Goal: Information Seeking & Learning: Learn about a topic

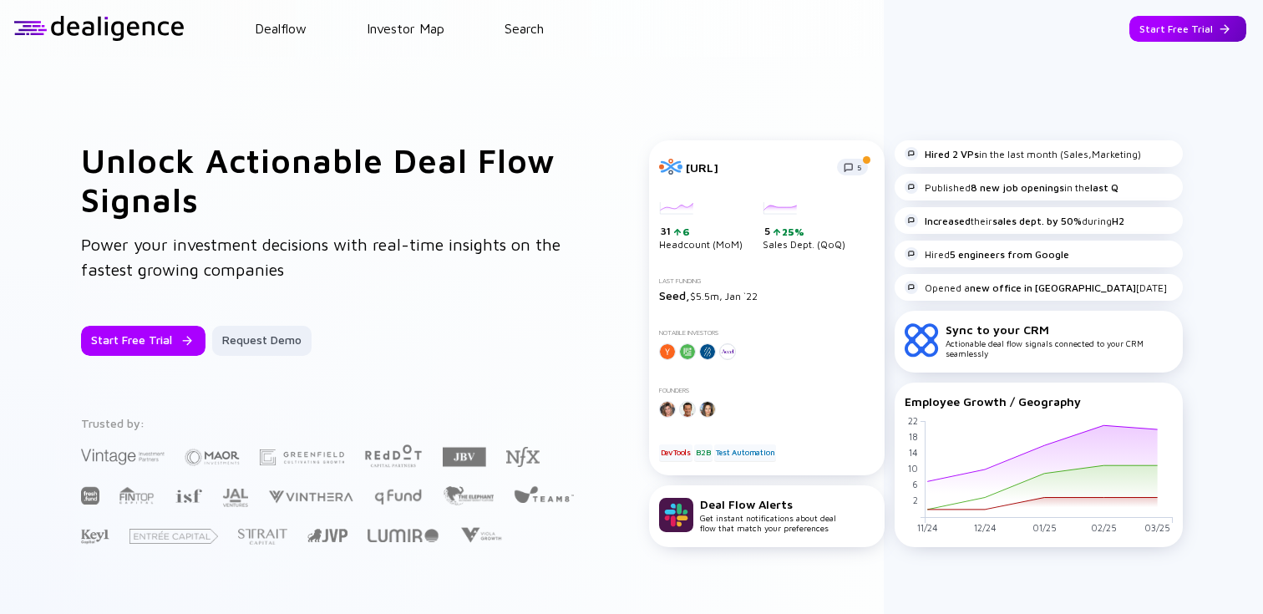
click at [1199, 26] on div "Start Free Trial" at bounding box center [1187, 29] width 117 height 26
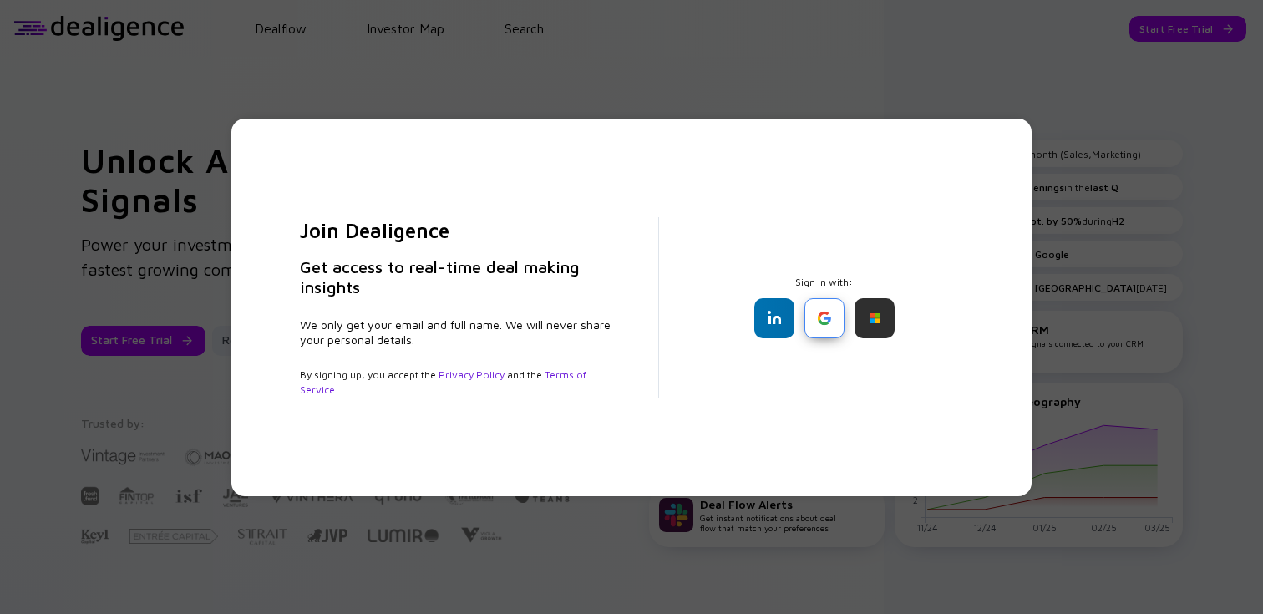
click at [811, 299] on div at bounding box center [824, 318] width 40 height 40
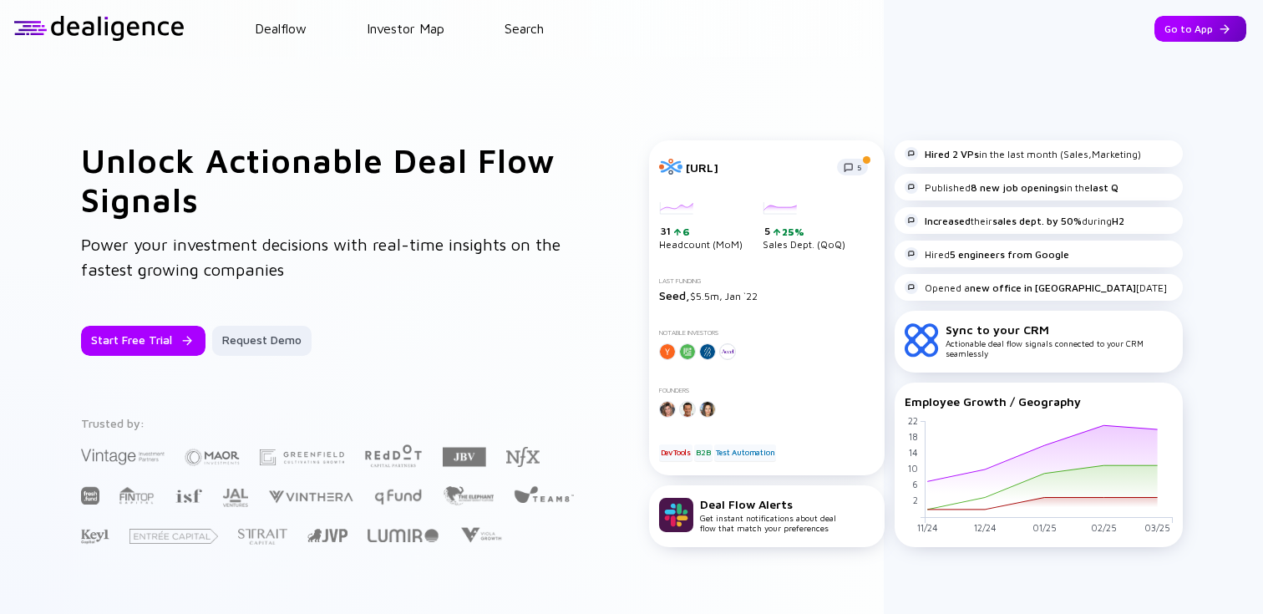
click at [1182, 26] on div "Go to App" at bounding box center [1200, 29] width 92 height 26
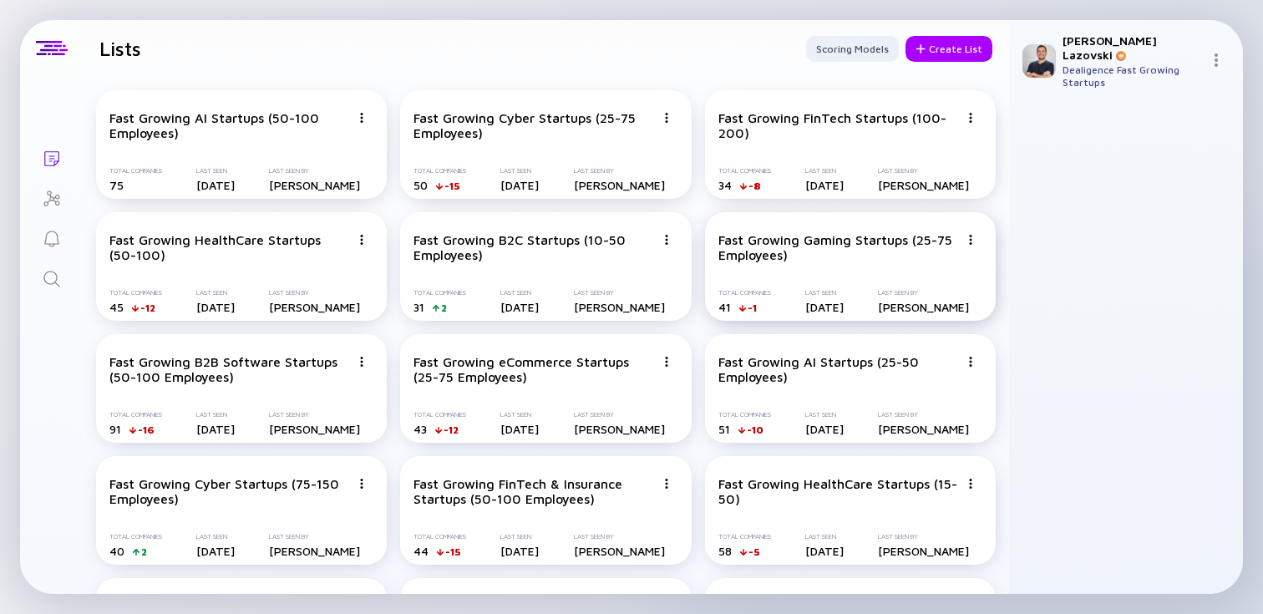
scroll to position [2128, 0]
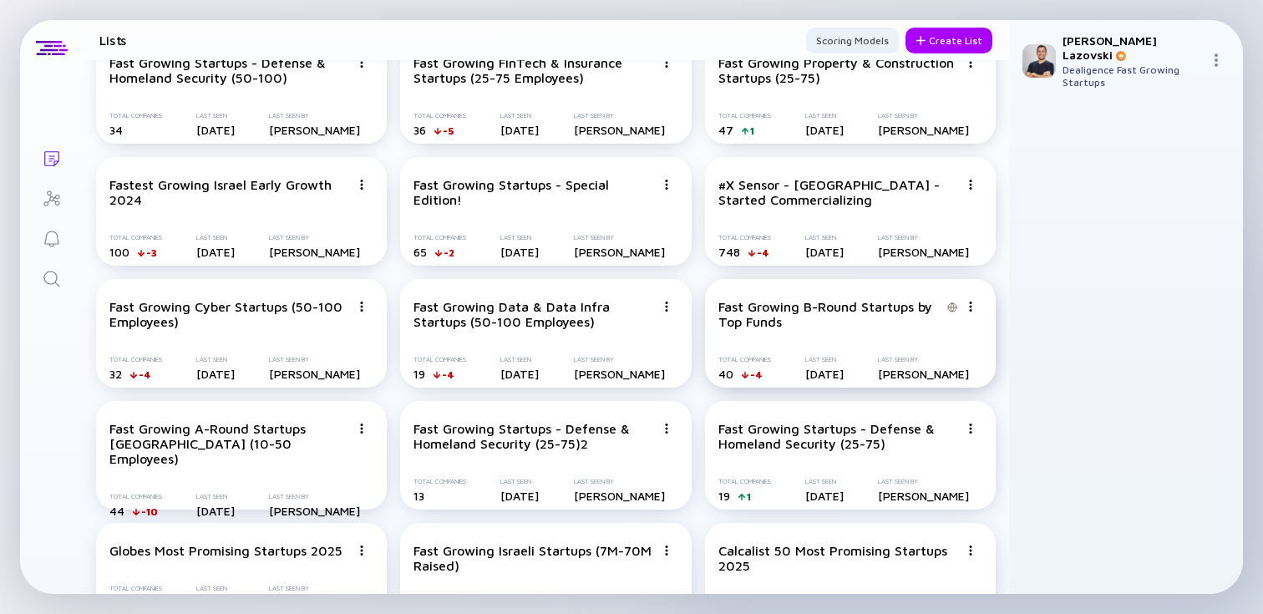
click at [857, 338] on div "Fast Growing B-Round Startups by Top Funds Total Companies 40 -4 Last Seen [DAT…" at bounding box center [850, 333] width 291 height 109
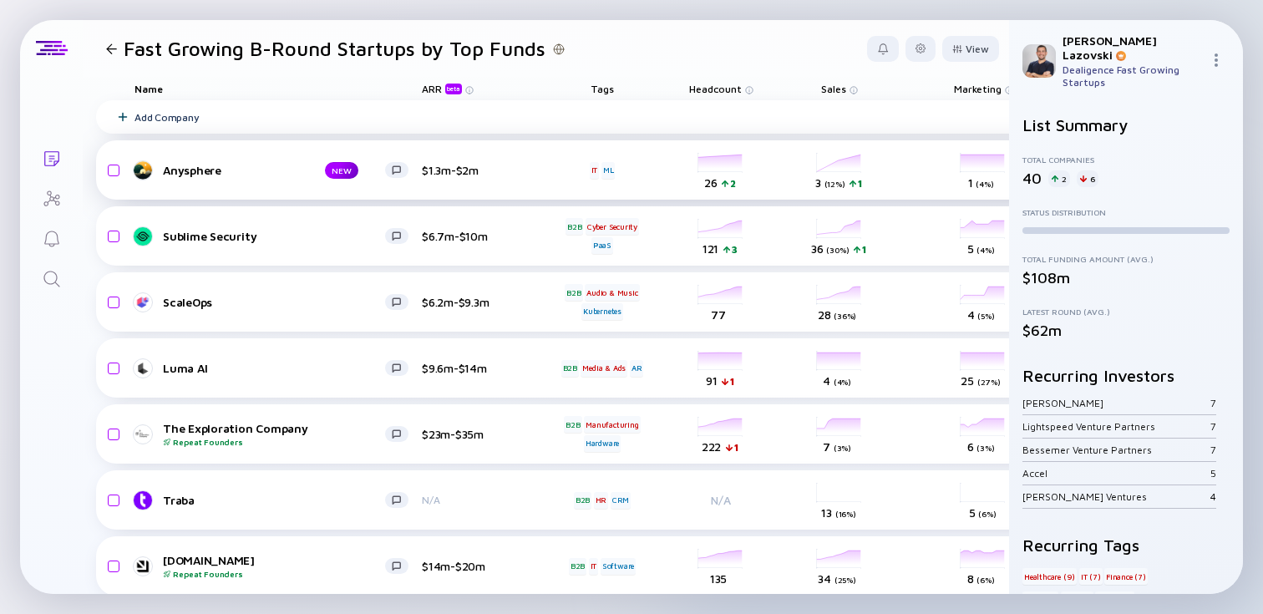
scroll to position [0, 459]
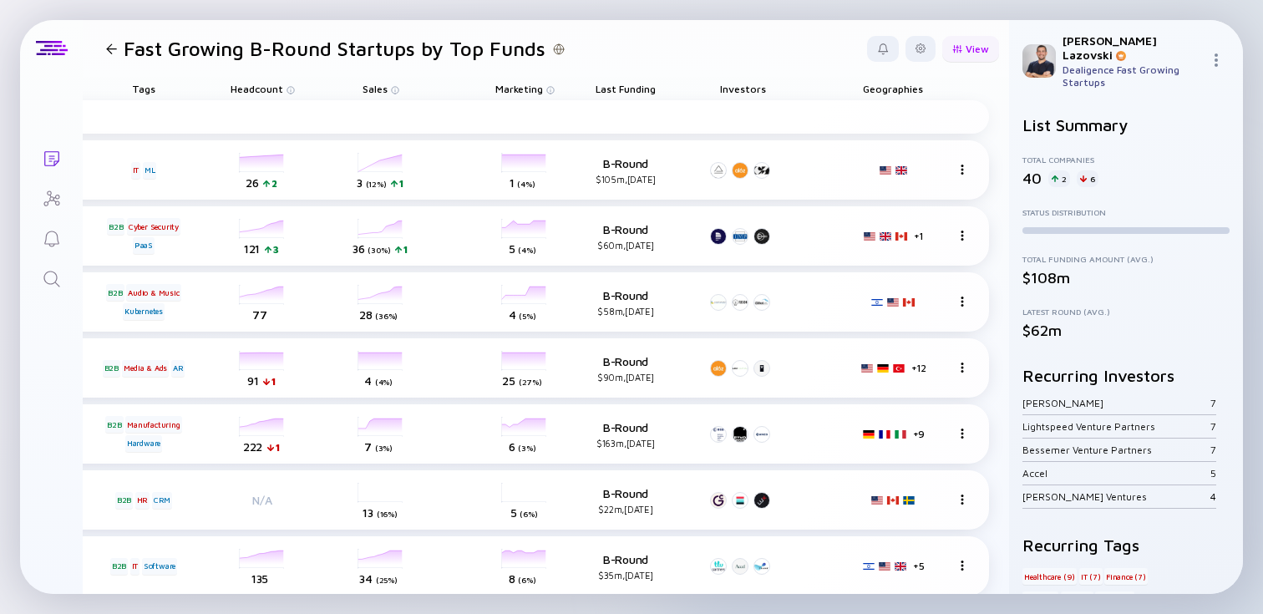
click at [966, 48] on div "View" at bounding box center [970, 49] width 57 height 26
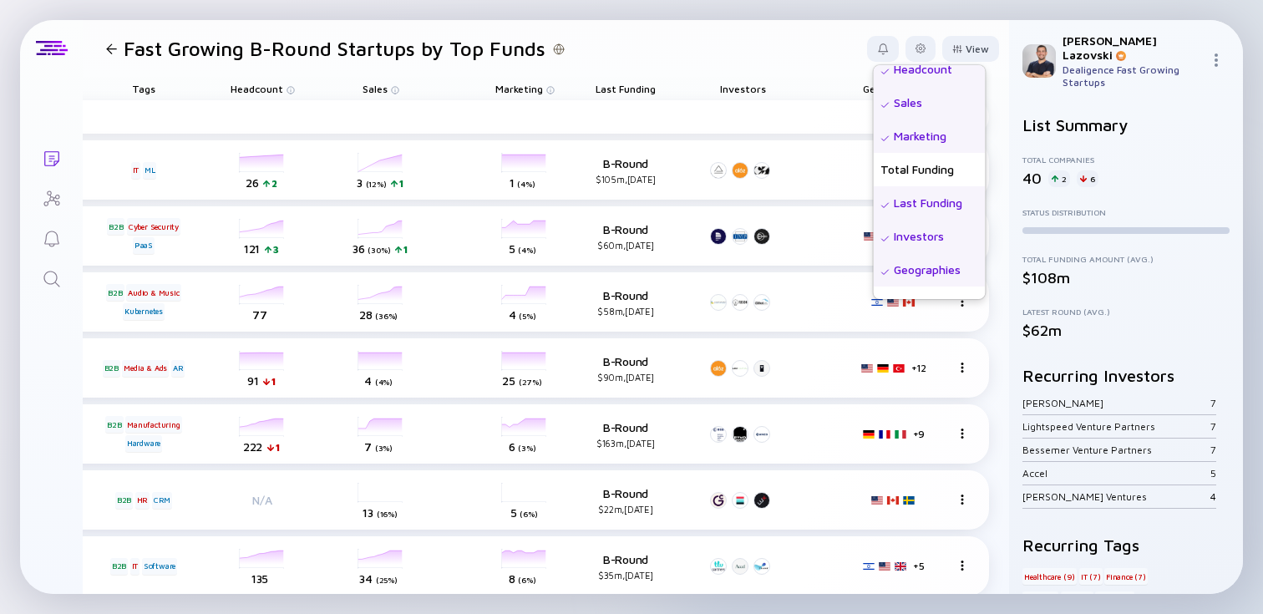
scroll to position [434, 0]
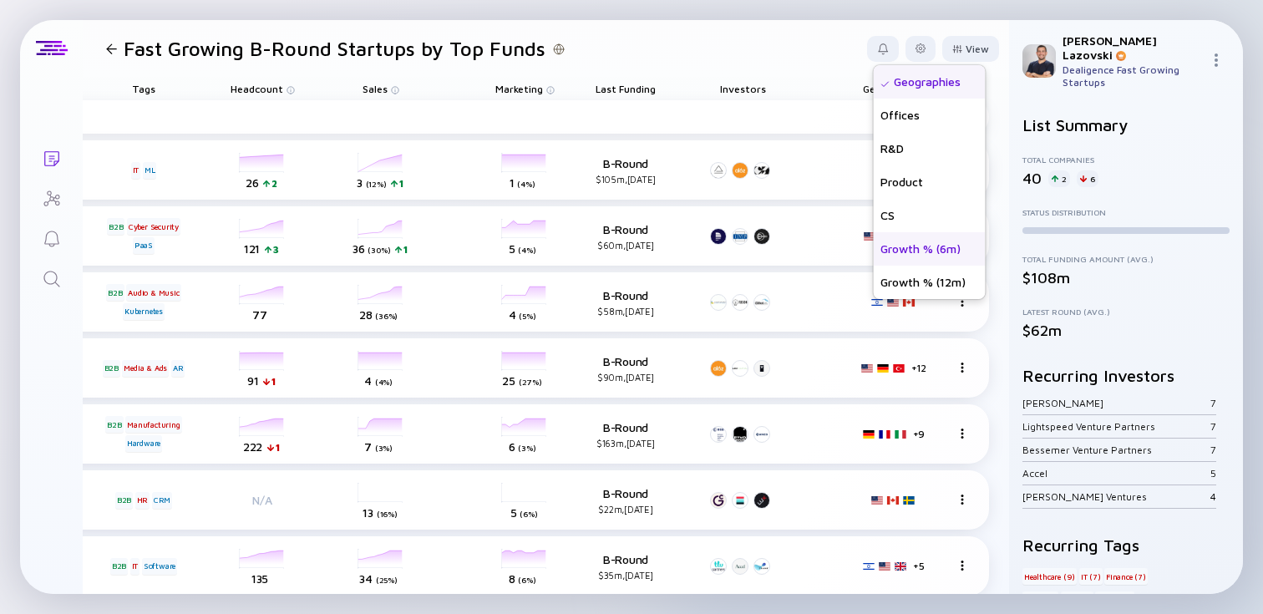
click at [923, 239] on div "Growth % (6m)" at bounding box center [930, 248] width 112 height 33
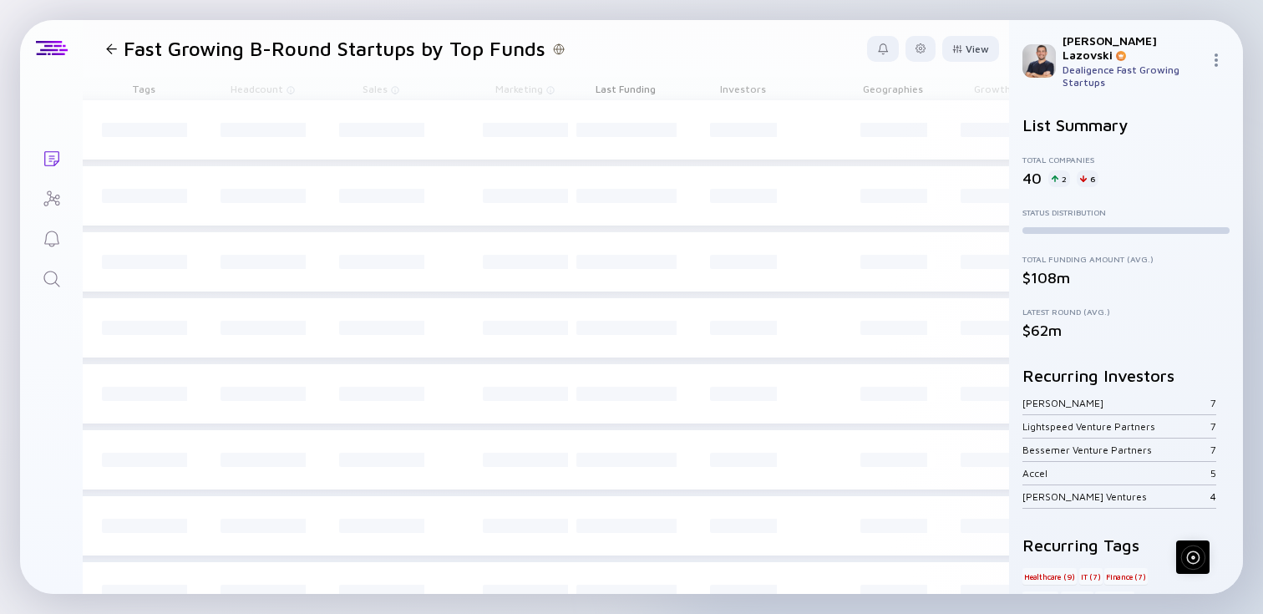
click at [792, 73] on header "Fast Growing B-Round Startups by Top Funds View Name Status Score Tags ARR beta…" at bounding box center [546, 48] width 926 height 57
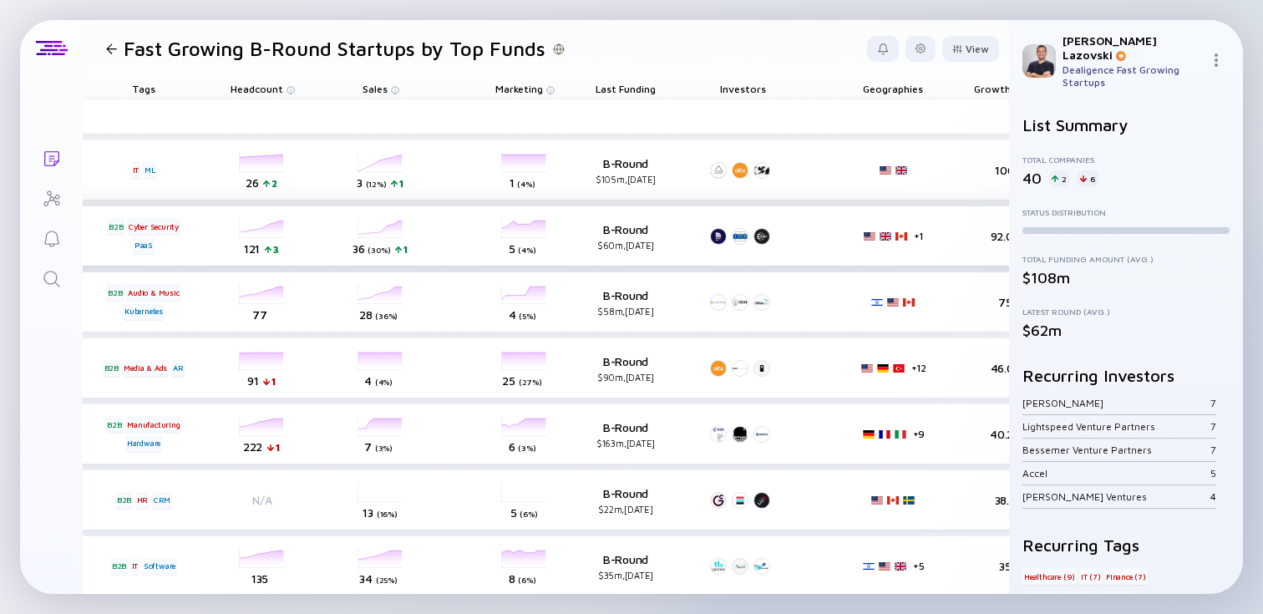
scroll to position [0, 567]
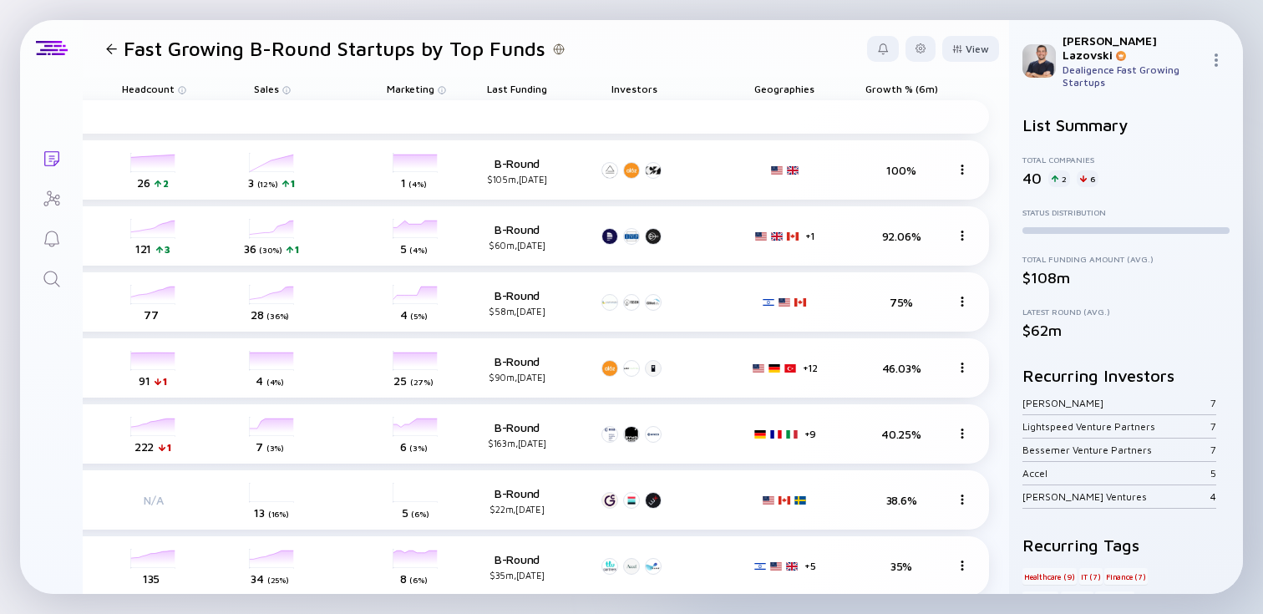
click at [547, 88] on span "Growth % (6m)" at bounding box center [517, 89] width 60 height 13
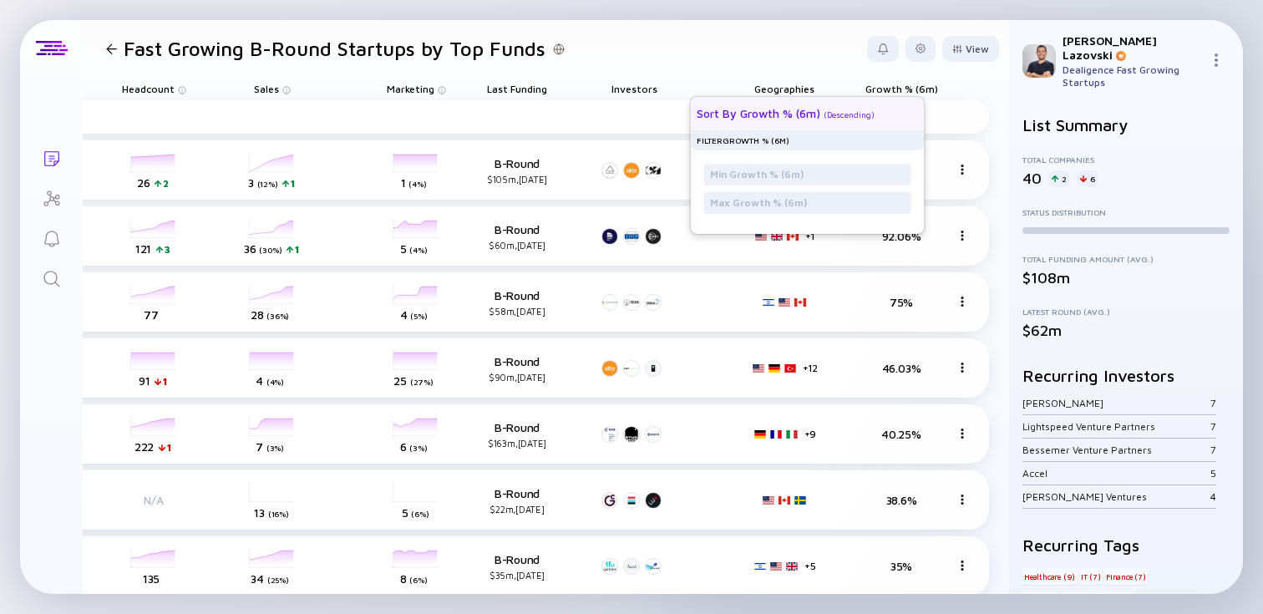
click at [872, 109] on div "Sort by Growth % (6m) ( Descending )" at bounding box center [800, 113] width 207 height 33
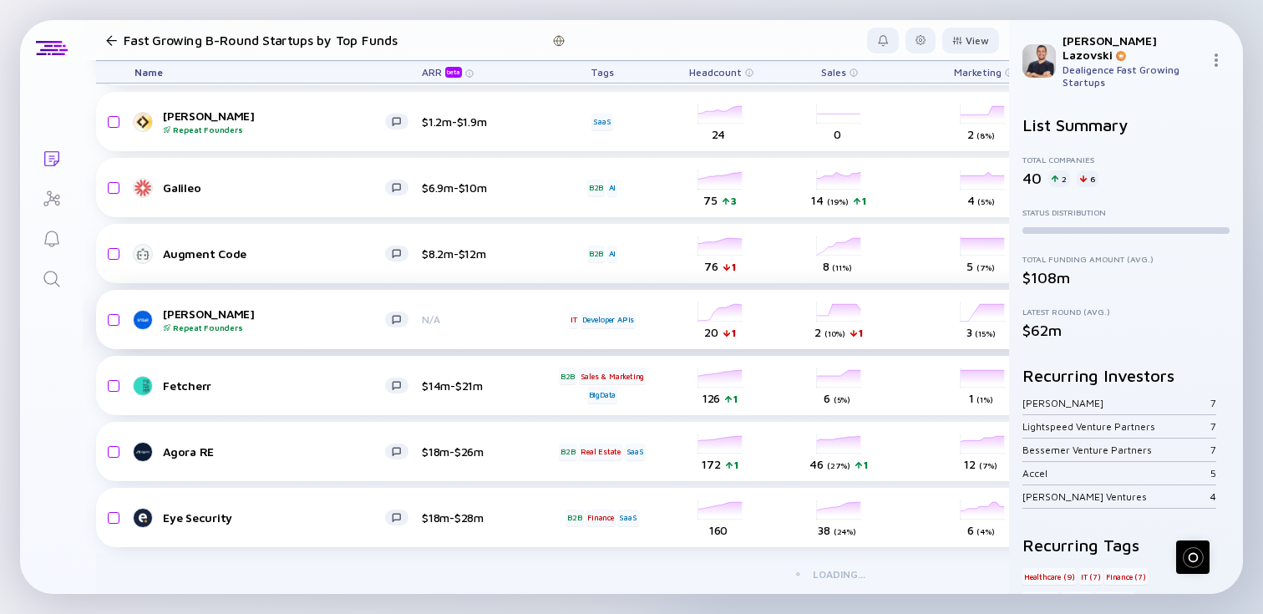
scroll to position [0, 0]
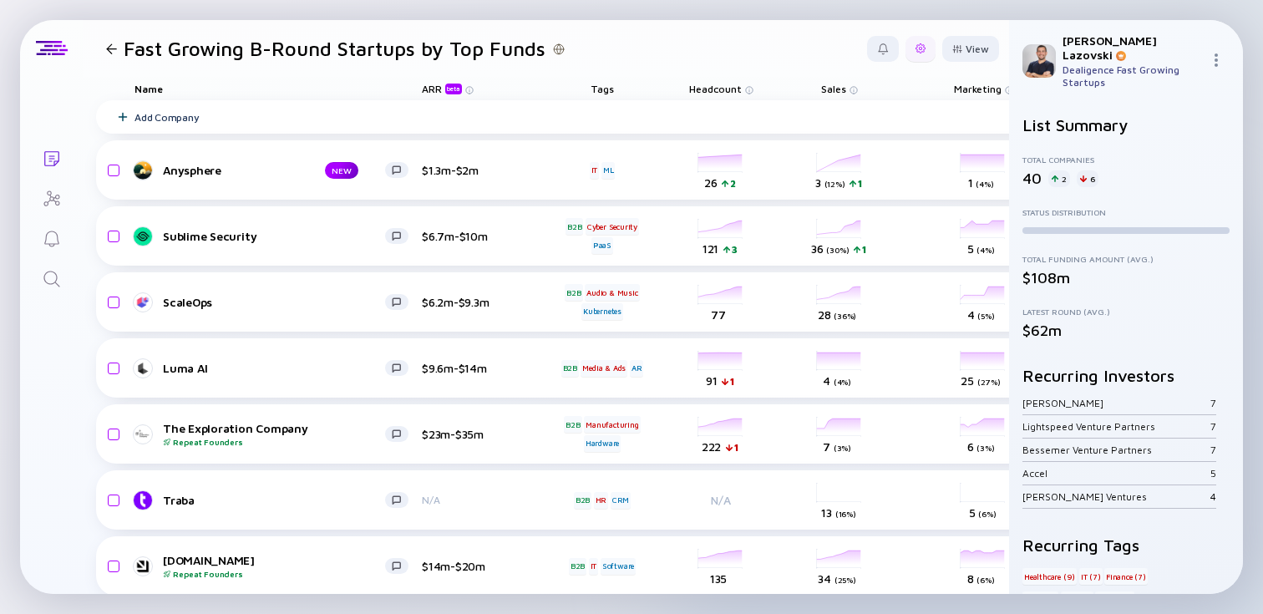
click at [920, 45] on div at bounding box center [920, 48] width 10 height 10
click at [832, 180] on div "Edit Filter" at bounding box center [869, 182] width 104 height 33
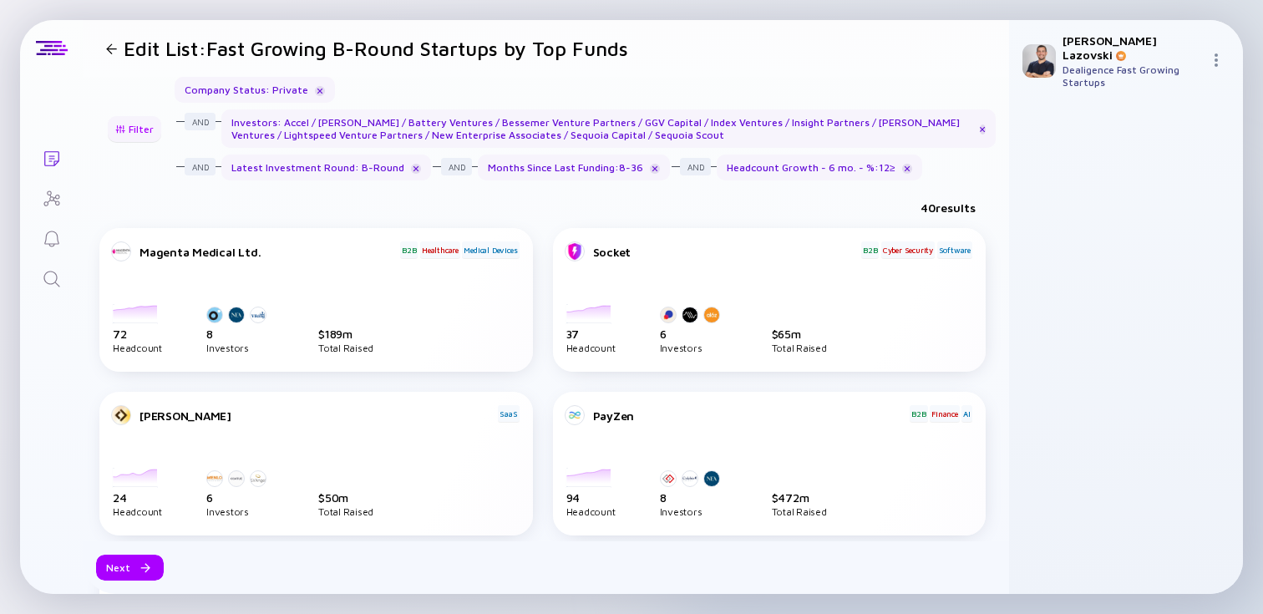
click at [126, 126] on div "Filter" at bounding box center [134, 129] width 58 height 26
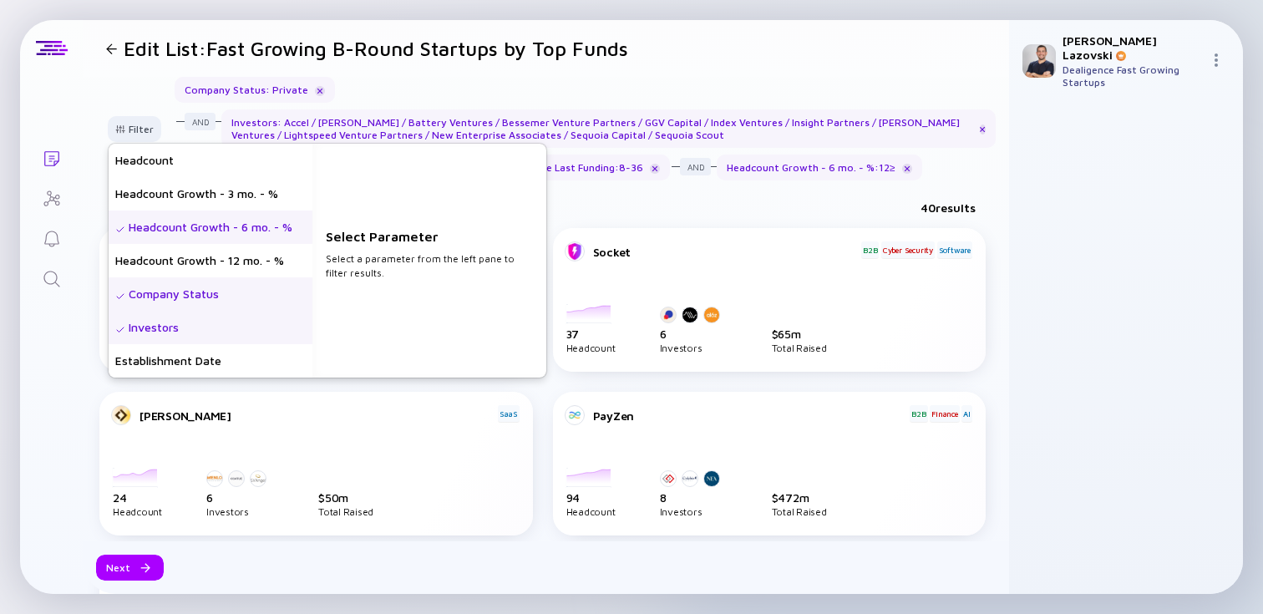
click at [170, 229] on div "Headcount Growth - 6 mo. - %" at bounding box center [211, 226] width 204 height 33
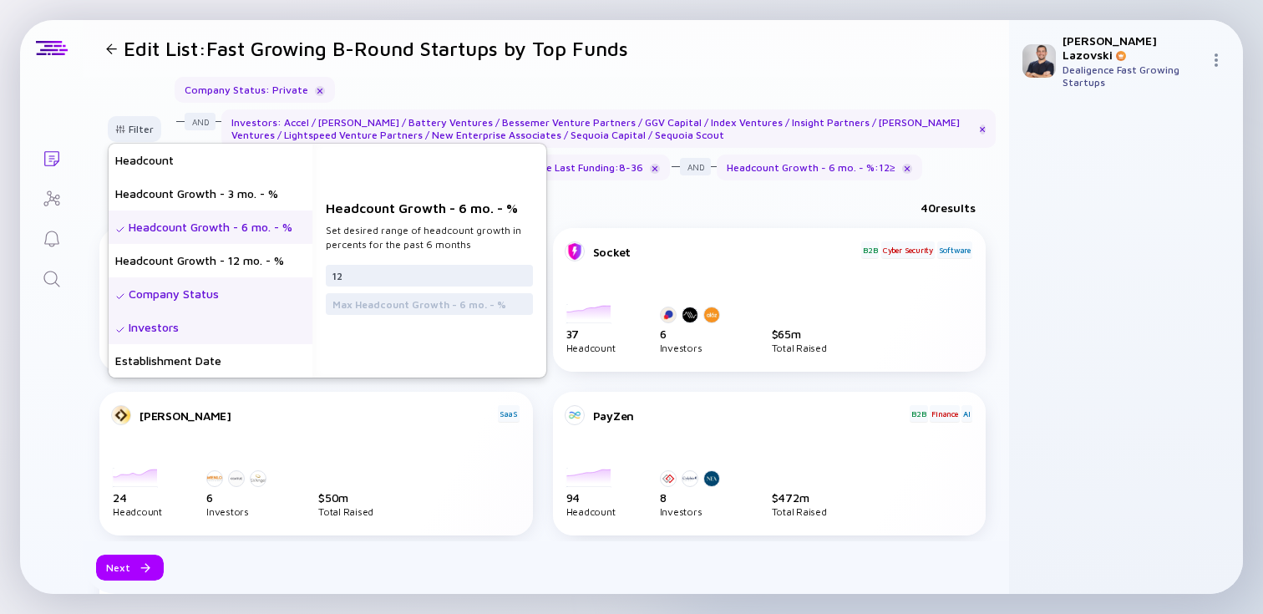
click at [359, 287] on div "12" at bounding box center [429, 279] width 207 height 28
click at [364, 279] on input "12" at bounding box center [429, 275] width 194 height 17
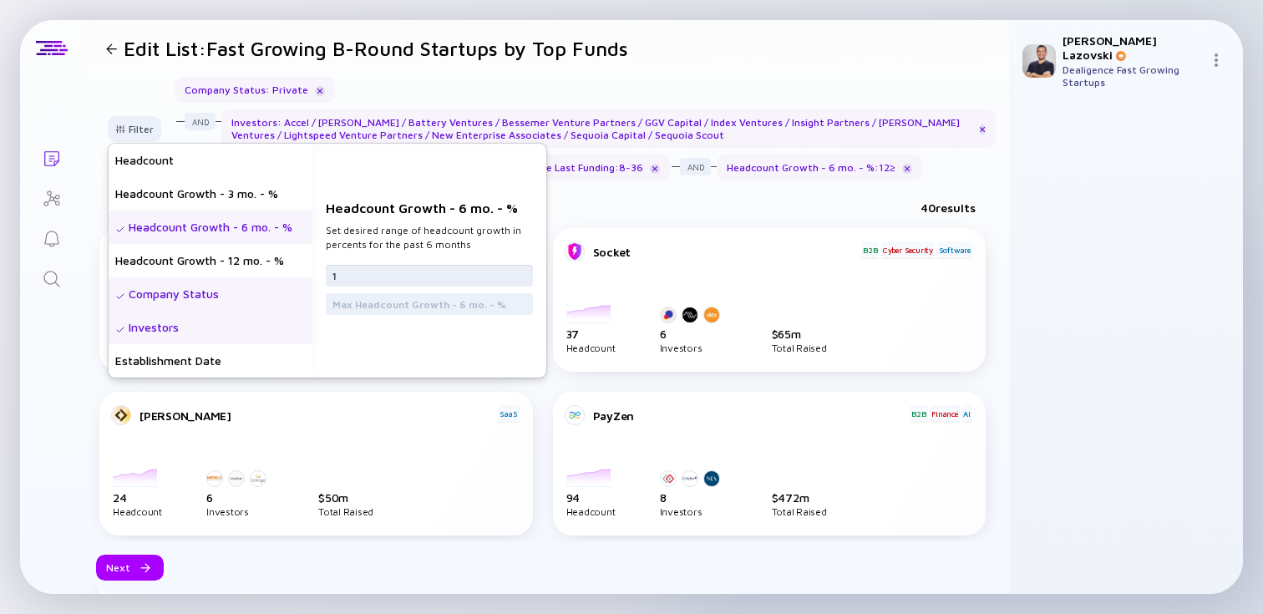
type input "18"
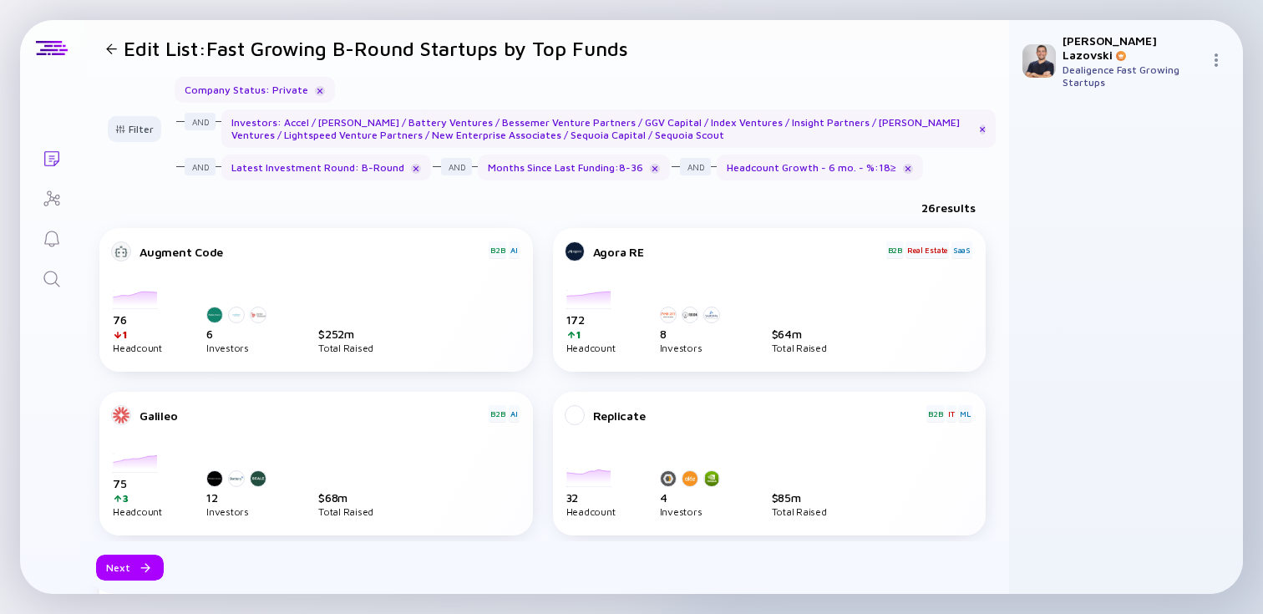
click at [656, 213] on div "26 results" at bounding box center [546, 211] width 926 height 34
click at [133, 127] on div "Filter" at bounding box center [134, 129] width 58 height 26
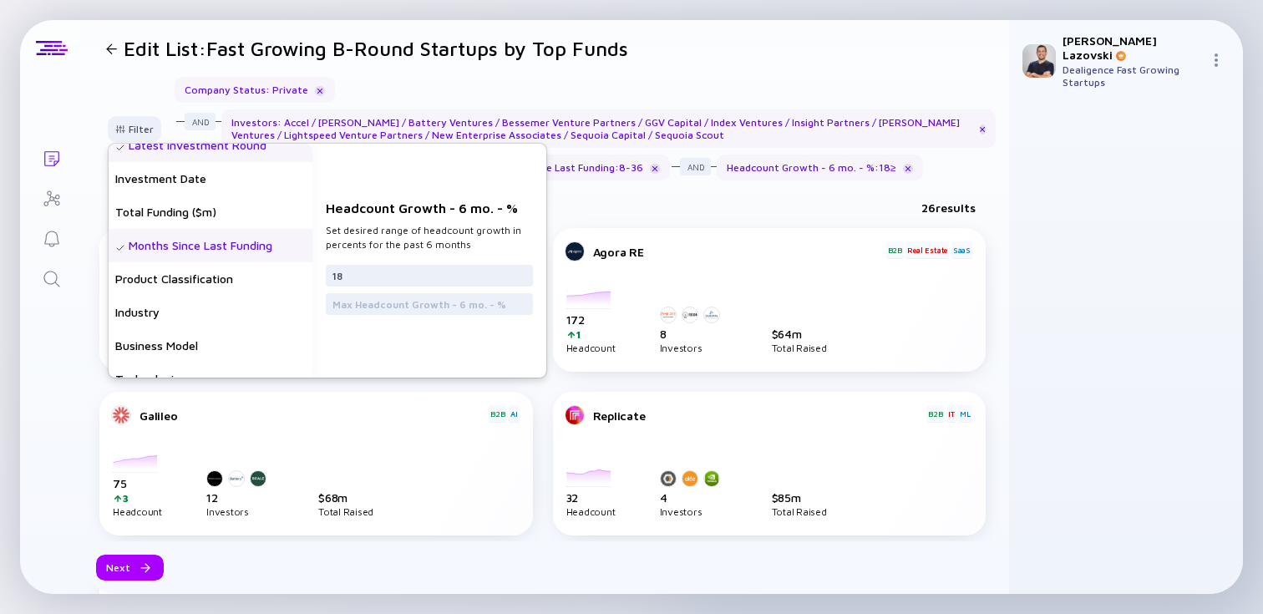
scroll to position [344, 0]
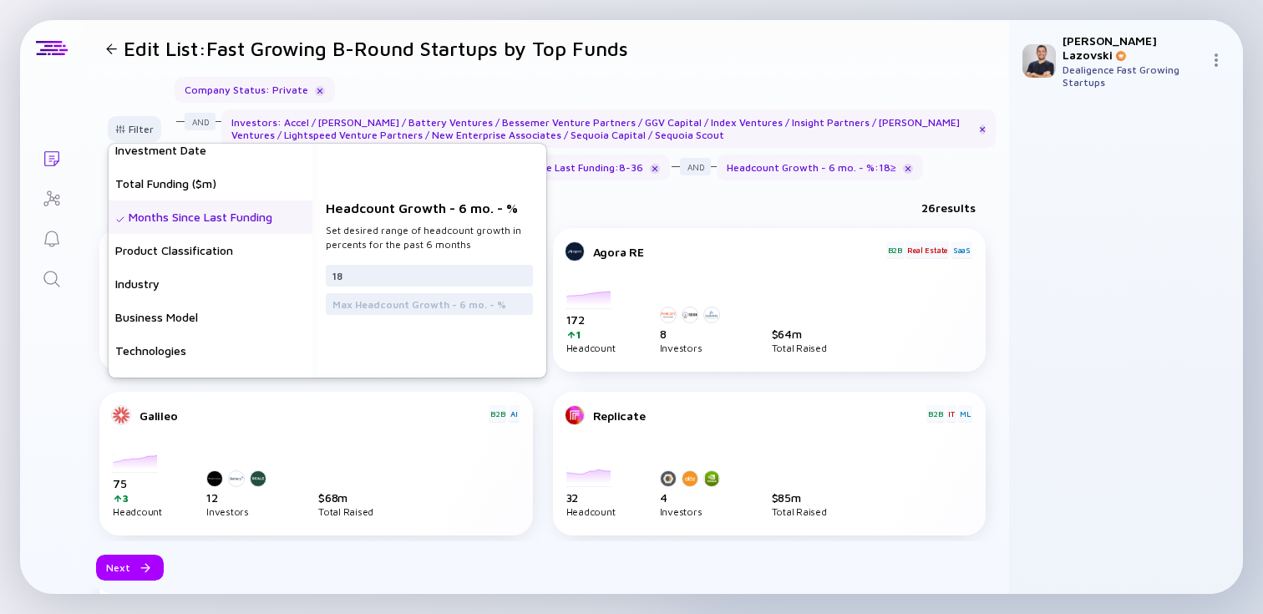
click at [189, 218] on div "Months Since Last Funding" at bounding box center [211, 216] width 204 height 33
click at [355, 280] on input "8" at bounding box center [429, 275] width 194 height 17
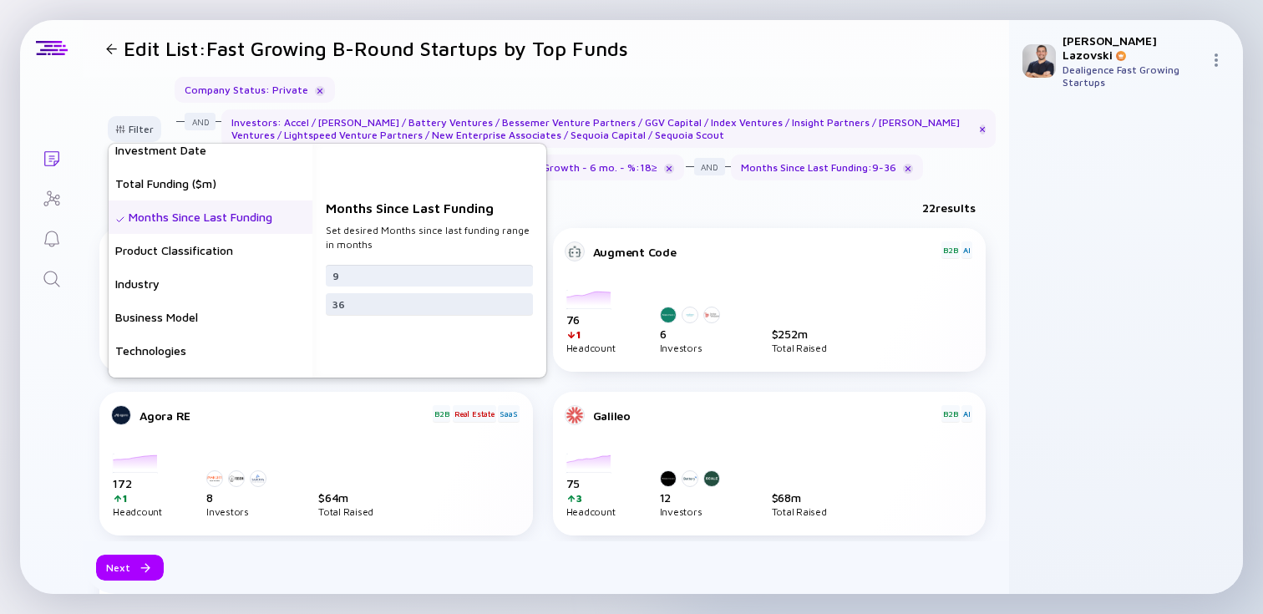
type input "9"
click at [370, 304] on input "36" at bounding box center [429, 304] width 194 height 17
type input "45"
click at [596, 220] on div "23 results" at bounding box center [546, 211] width 926 height 34
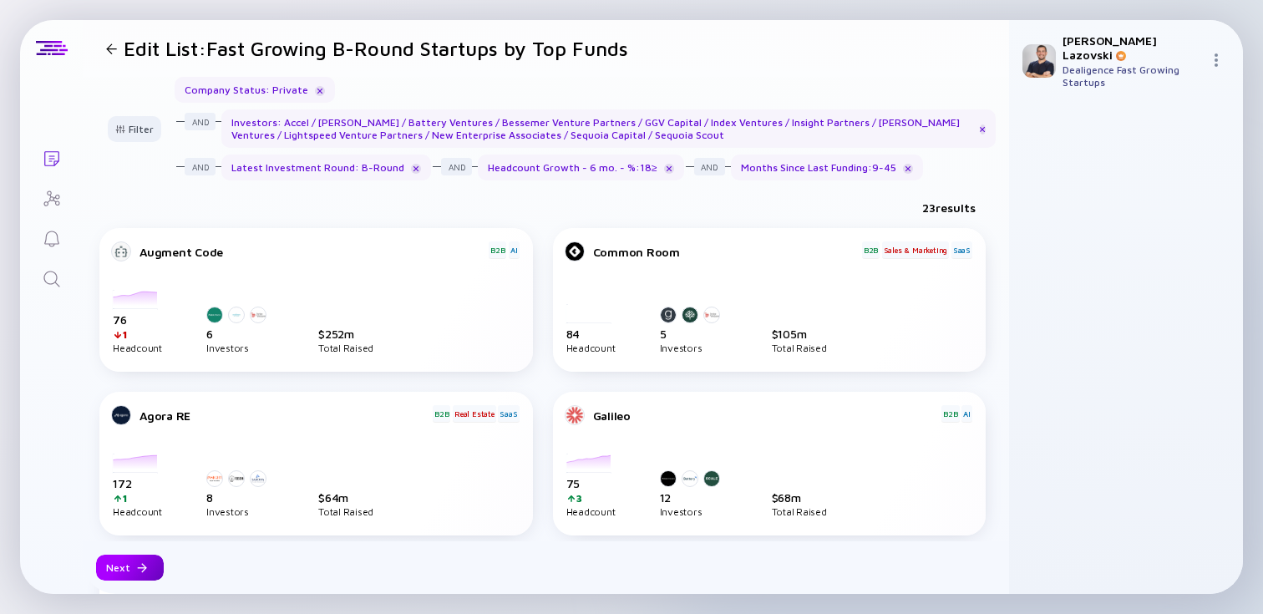
click at [129, 570] on div "Next" at bounding box center [130, 568] width 68 height 26
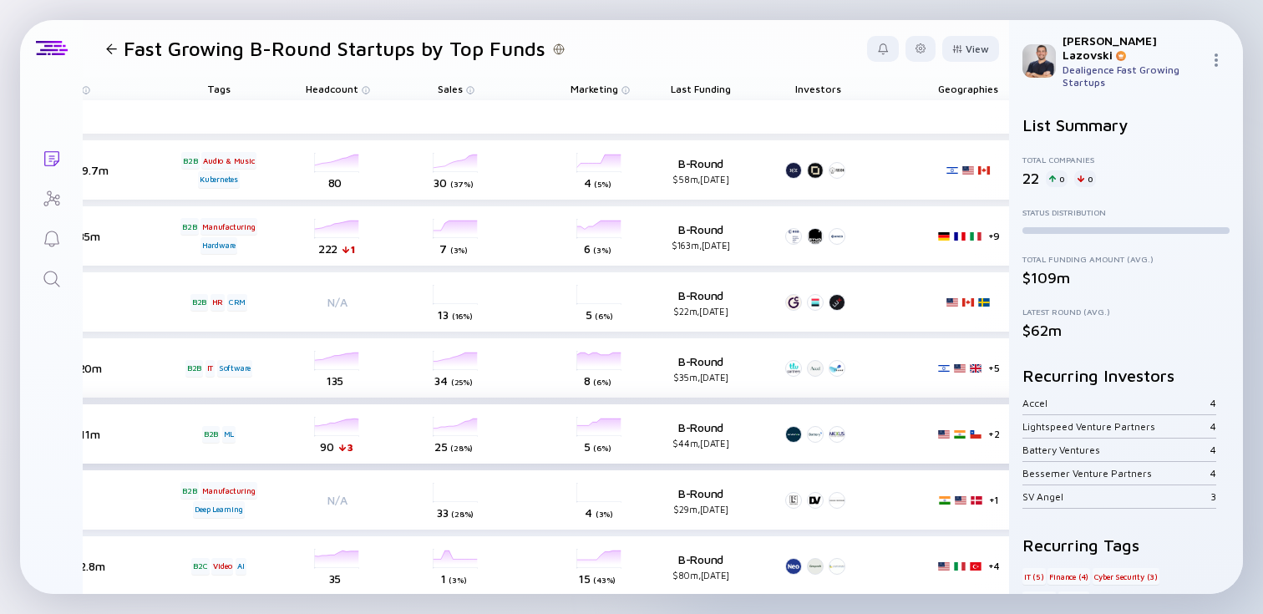
scroll to position [0, 567]
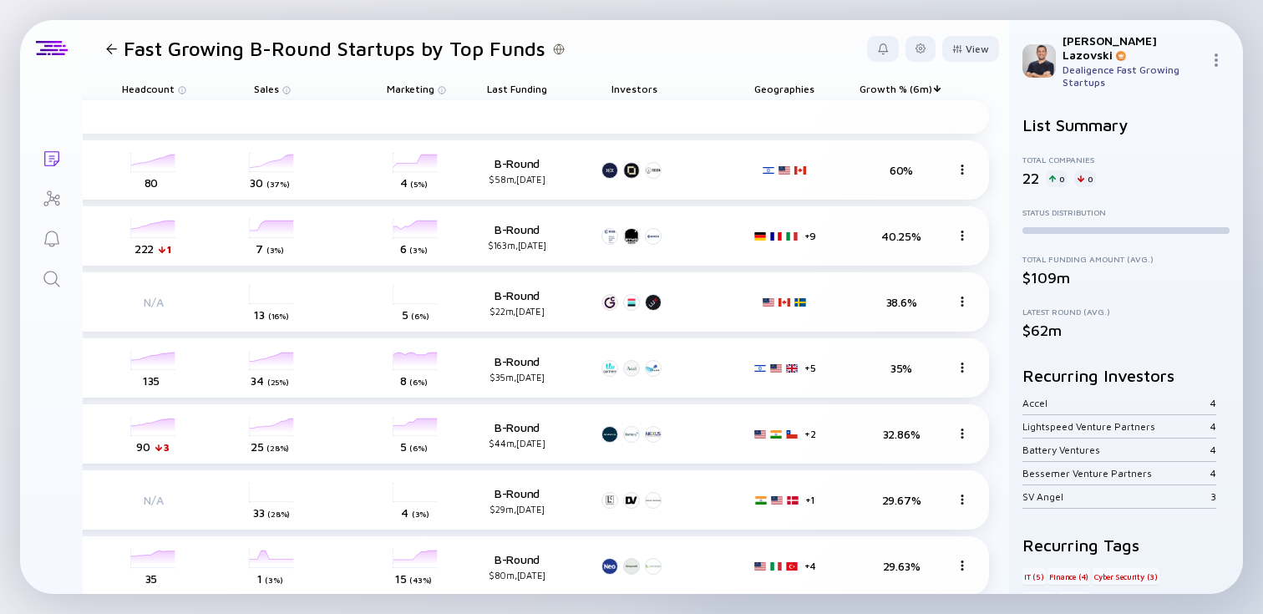
click at [547, 93] on span "Growth % (6m)" at bounding box center [517, 89] width 60 height 13
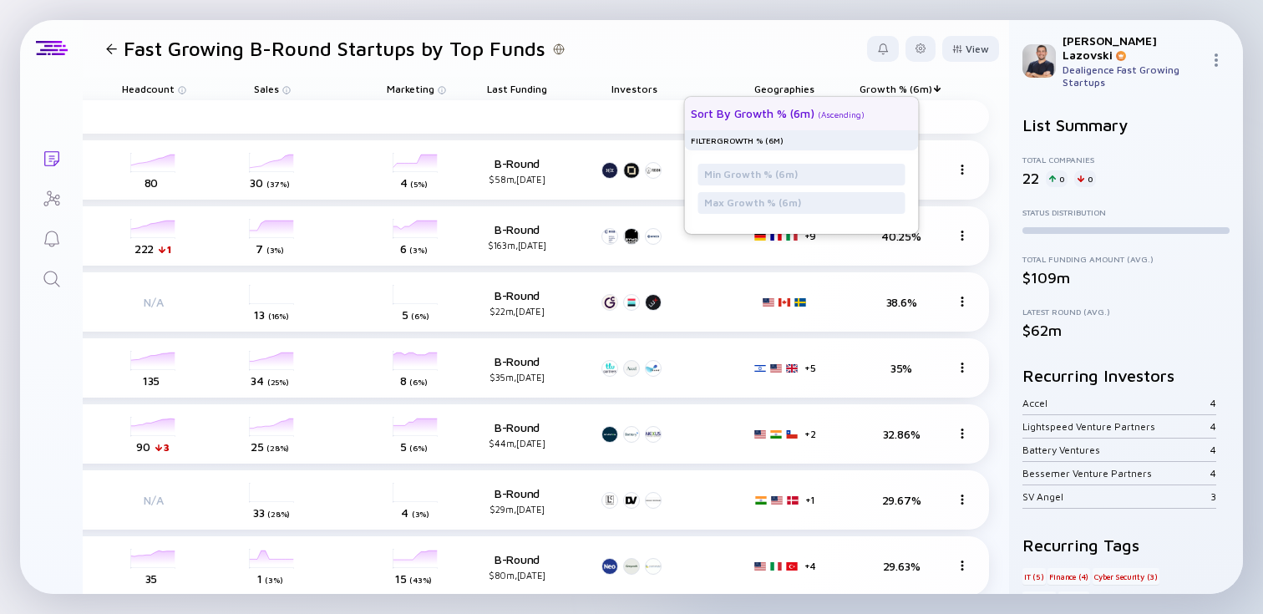
click at [845, 123] on div "Sort by Growth % (6m) ( Ascending )" at bounding box center [794, 113] width 207 height 33
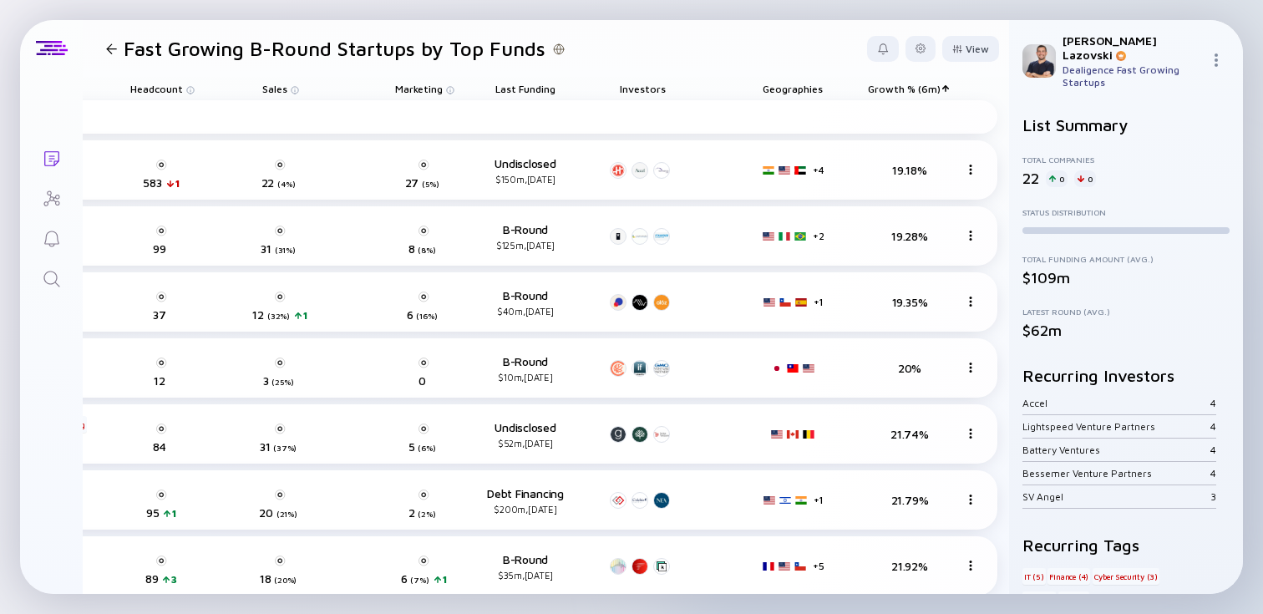
scroll to position [0, 534]
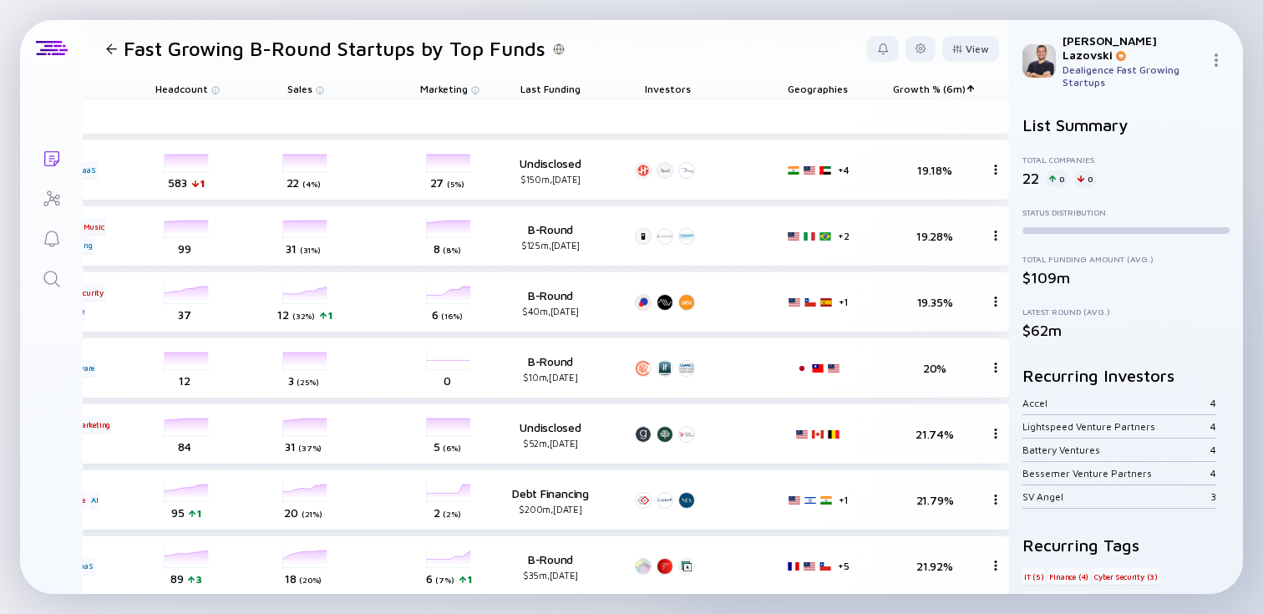
click at [580, 87] on span "Growth % (6m)" at bounding box center [550, 89] width 60 height 13
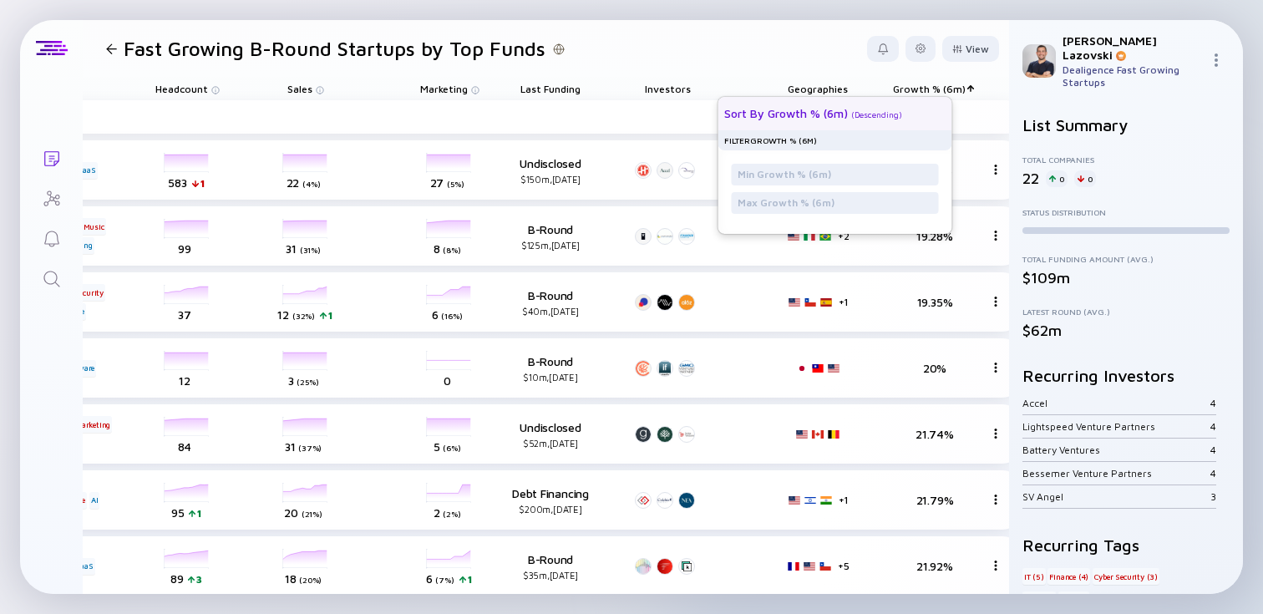
click at [890, 124] on div "Sort by Growth % (6m) ( Descending )" at bounding box center [827, 113] width 207 height 33
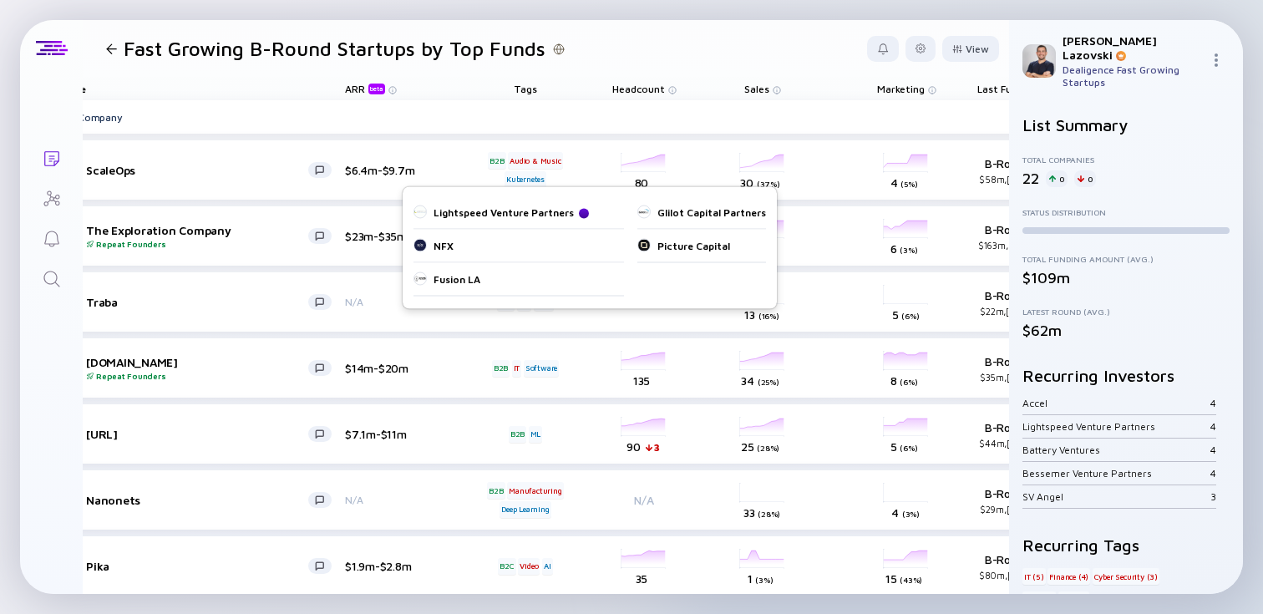
scroll to position [0, 0]
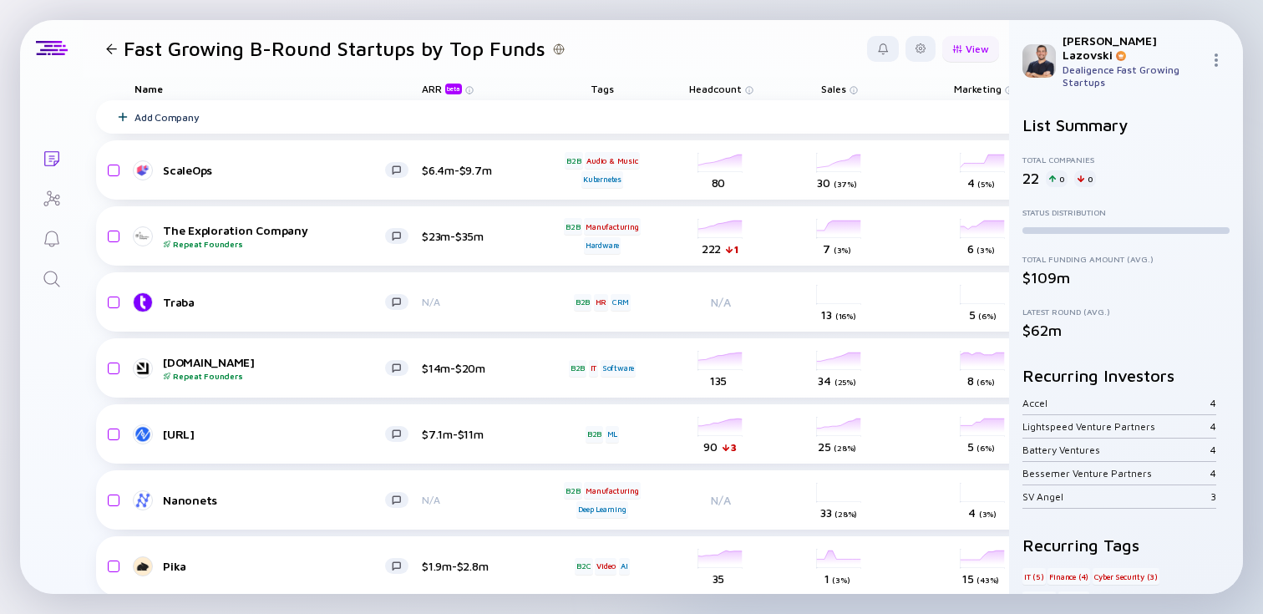
click at [963, 47] on div "View" at bounding box center [970, 49] width 57 height 26
click at [918, 48] on div at bounding box center [920, 48] width 10 height 10
click at [883, 184] on div "Edit Filter" at bounding box center [869, 182] width 104 height 33
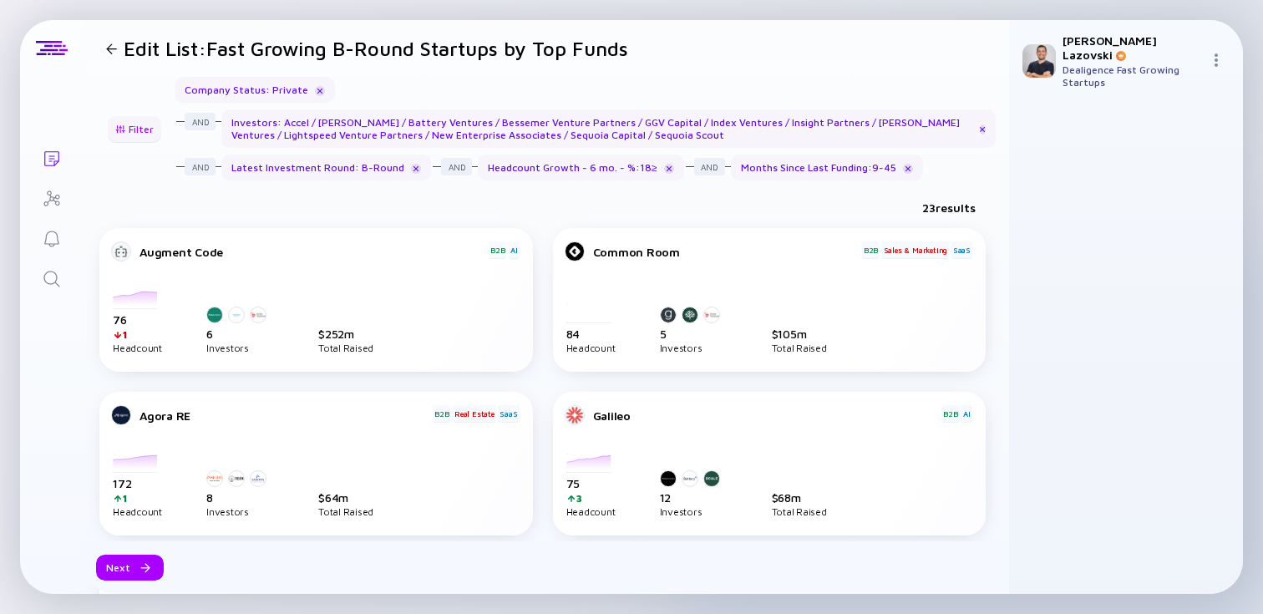
click at [124, 118] on div "Filter" at bounding box center [134, 129] width 58 height 26
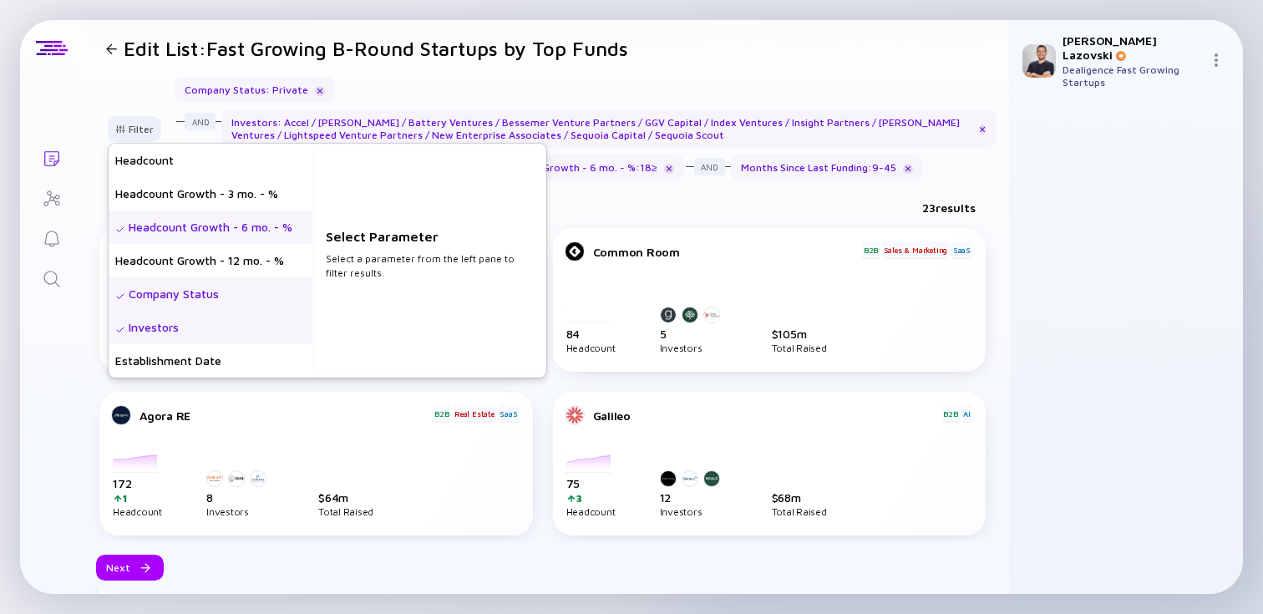
click at [152, 220] on div "Headcount Growth - 6 mo. - %" at bounding box center [211, 226] width 204 height 33
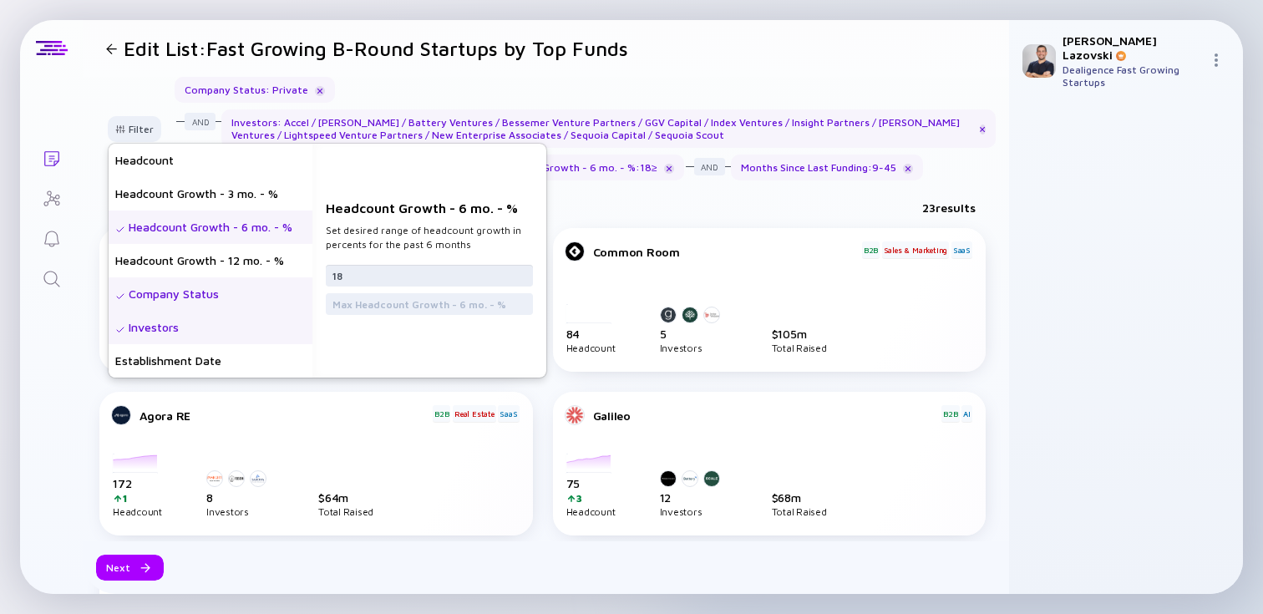
click at [393, 267] on input "18" at bounding box center [429, 275] width 194 height 17
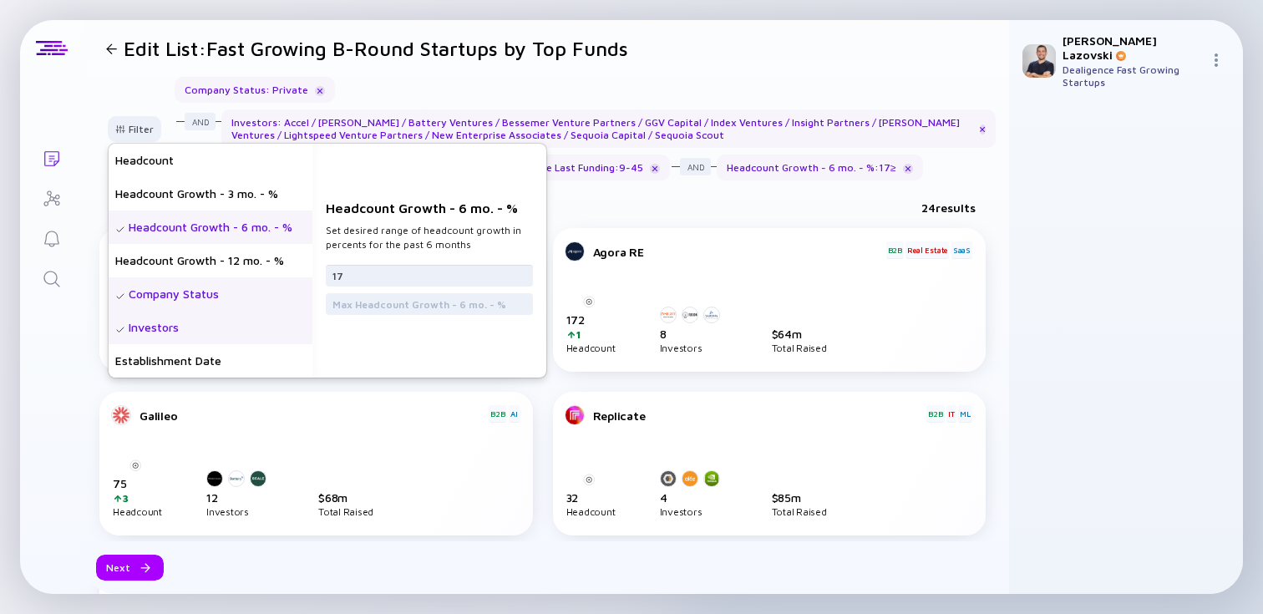
type input "17"
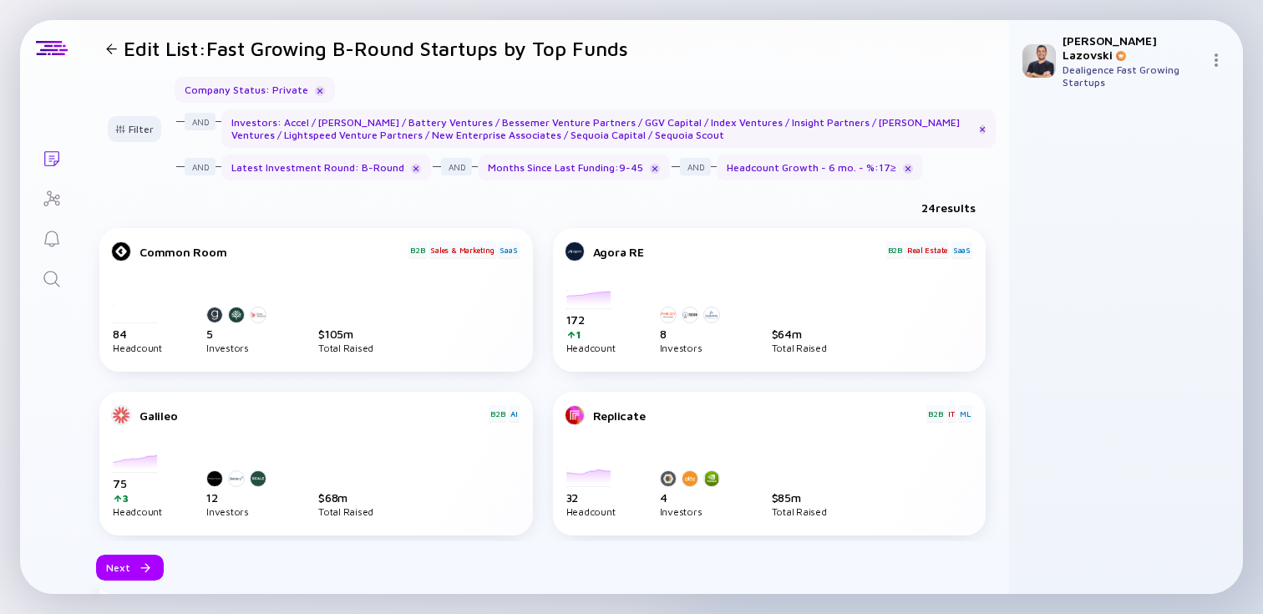
click at [727, 195] on div "24 results" at bounding box center [546, 211] width 926 height 34
click at [127, 563] on div "Next" at bounding box center [130, 568] width 68 height 26
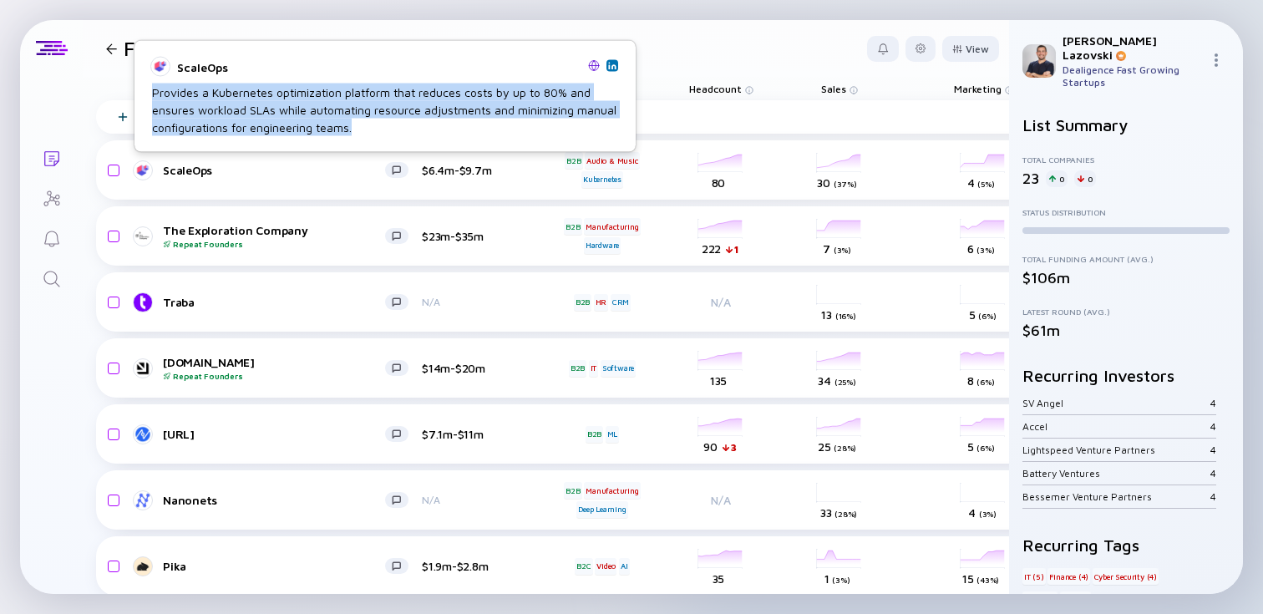
drag, startPoint x: 150, startPoint y: 98, endPoint x: 368, endPoint y: 129, distance: 220.2
click at [368, 129] on div "ScaleOps Provides a Kubernetes optimization platform that reduces costs by up t…" at bounding box center [384, 97] width 481 height 88
copy div "Provides a Kubernetes optimization platform that reduces costs by up to 80% and…"
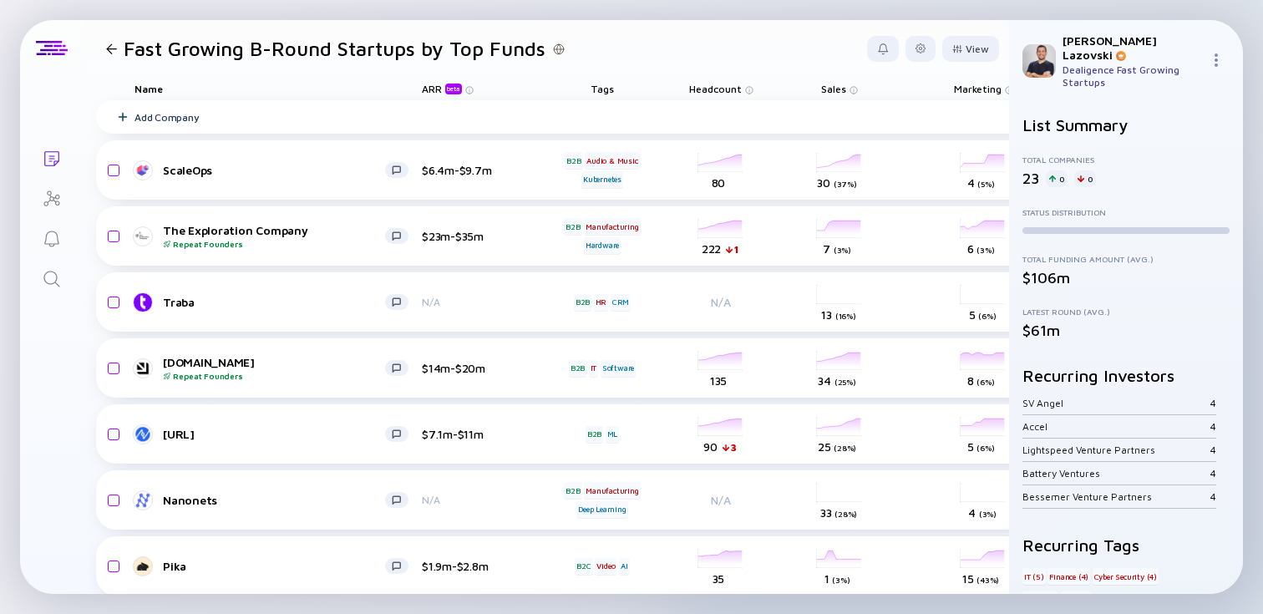
click at [716, 54] on header "Fast Growing B-Round Startups by Top Funds View" at bounding box center [546, 48] width 926 height 57
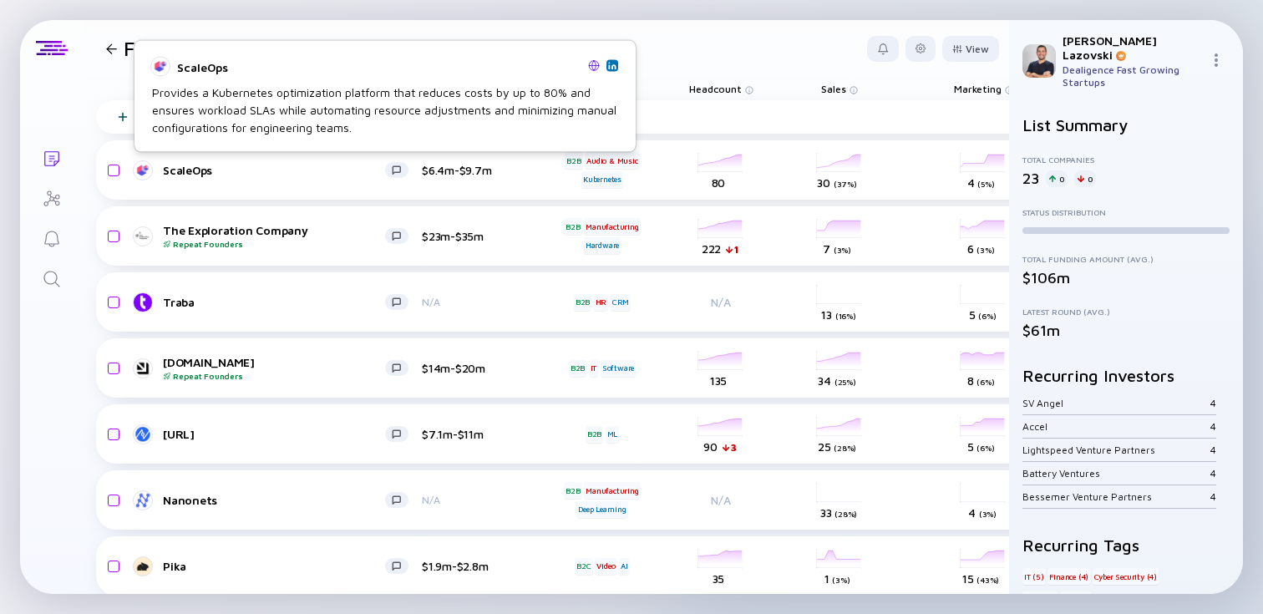
click at [592, 65] on img at bounding box center [594, 65] width 12 height 12
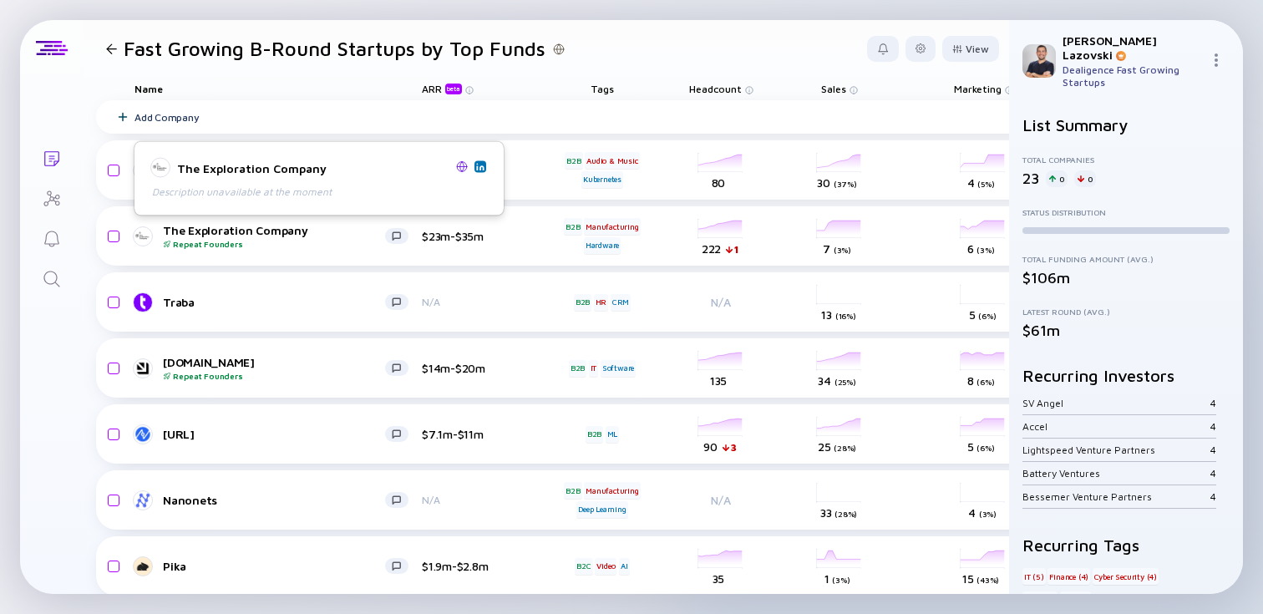
click at [458, 167] on img at bounding box center [462, 166] width 12 height 12
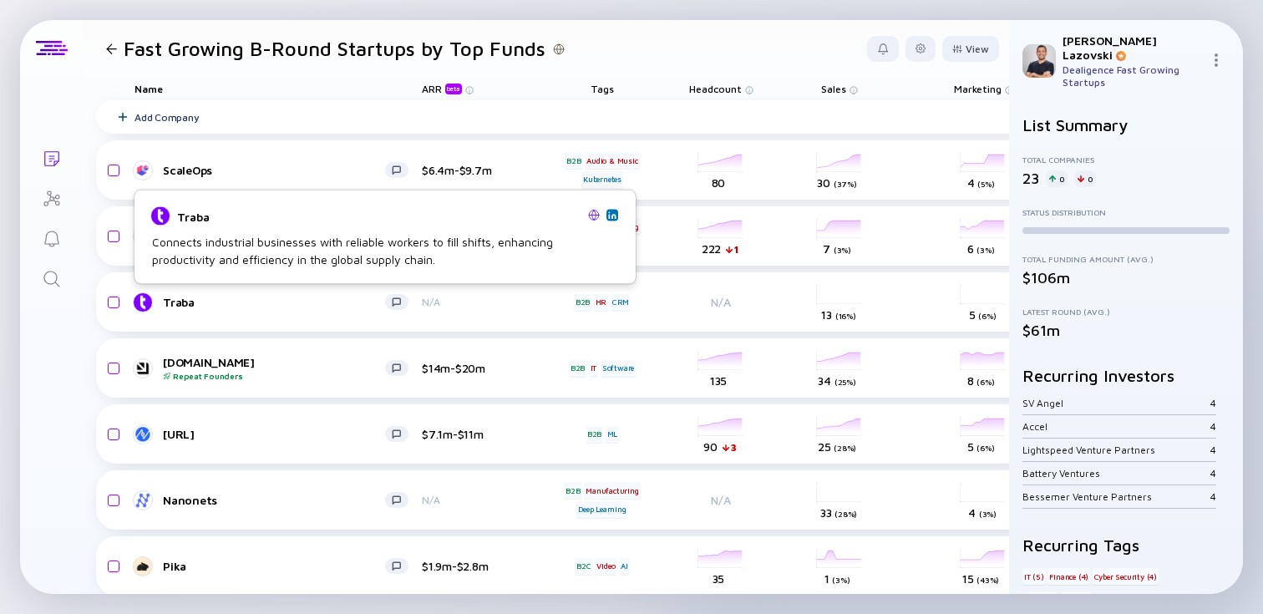
click at [183, 240] on div "Connects industrial businesses with reliable workers to fill shifts, enhancing …" at bounding box center [385, 250] width 466 height 35
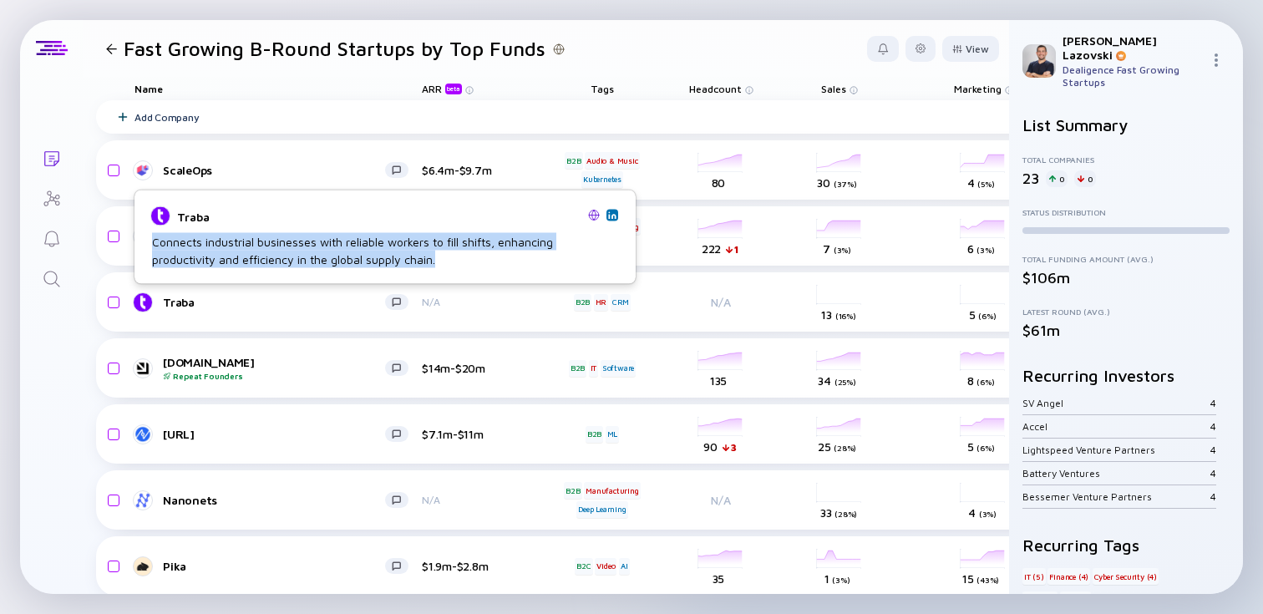
click at [183, 240] on div "Connects industrial businesses with reliable workers to fill shifts, enhancing …" at bounding box center [385, 250] width 466 height 35
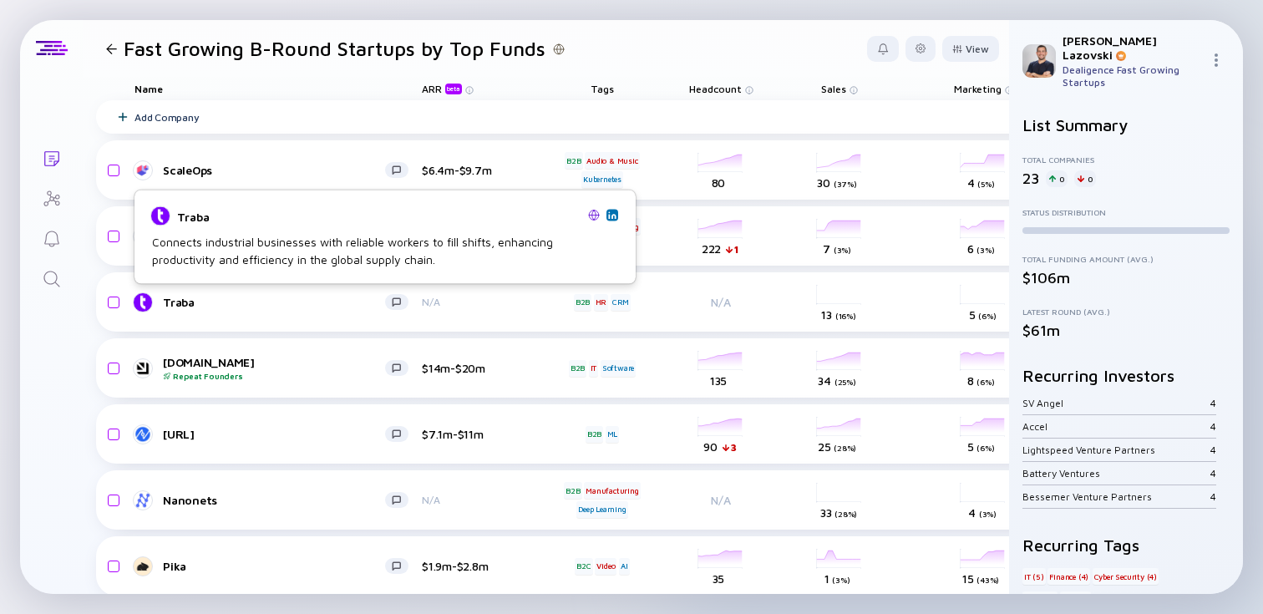
click at [592, 216] on img at bounding box center [594, 215] width 12 height 12
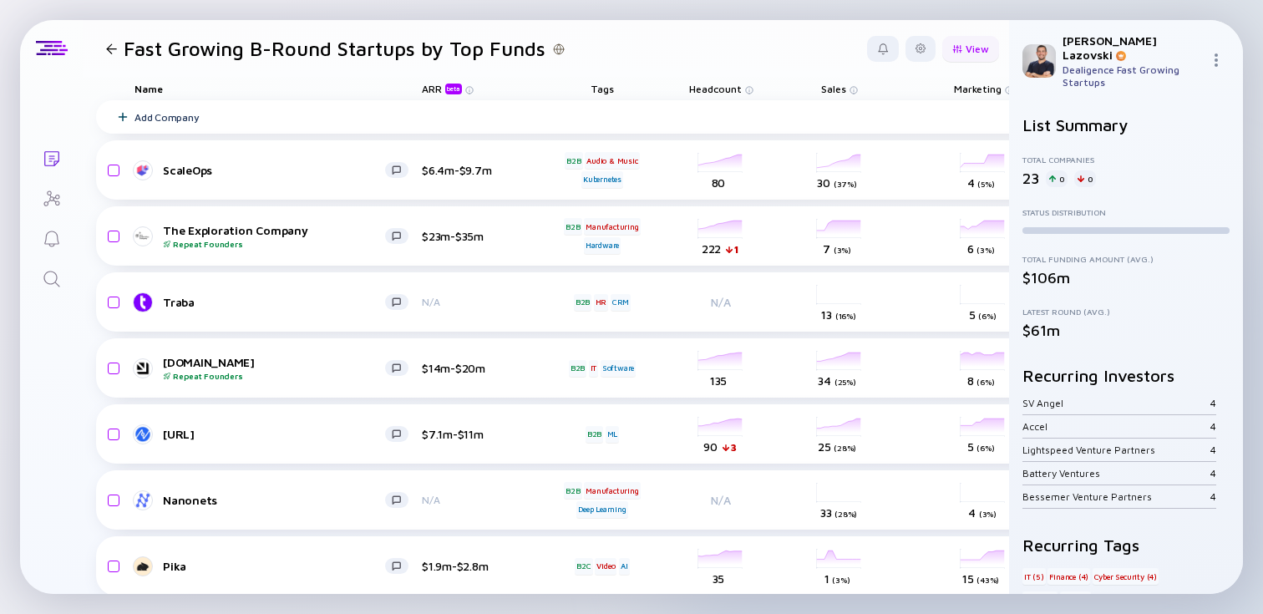
click at [974, 55] on div "View" at bounding box center [970, 49] width 57 height 26
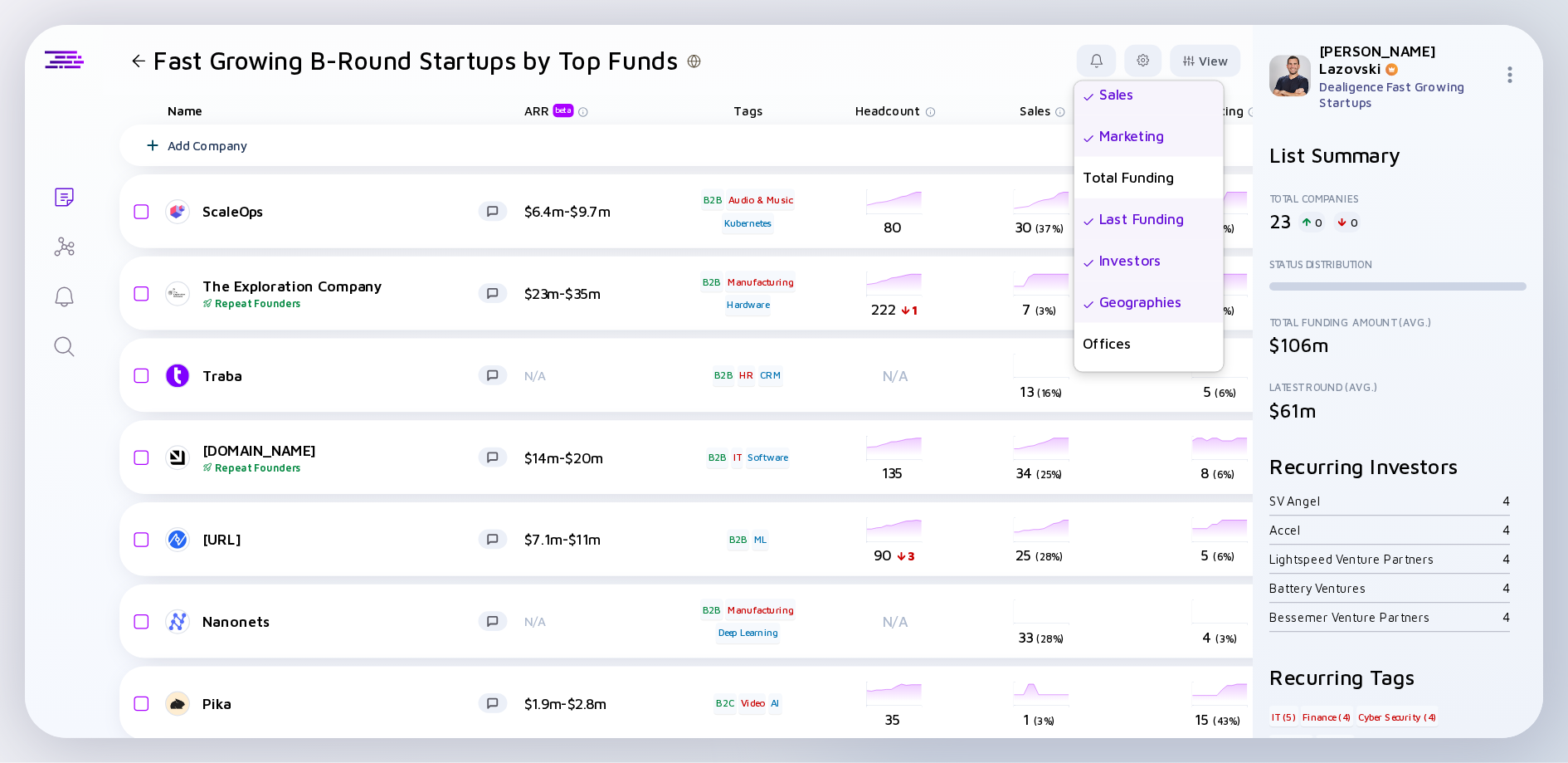
scroll to position [278, 0]
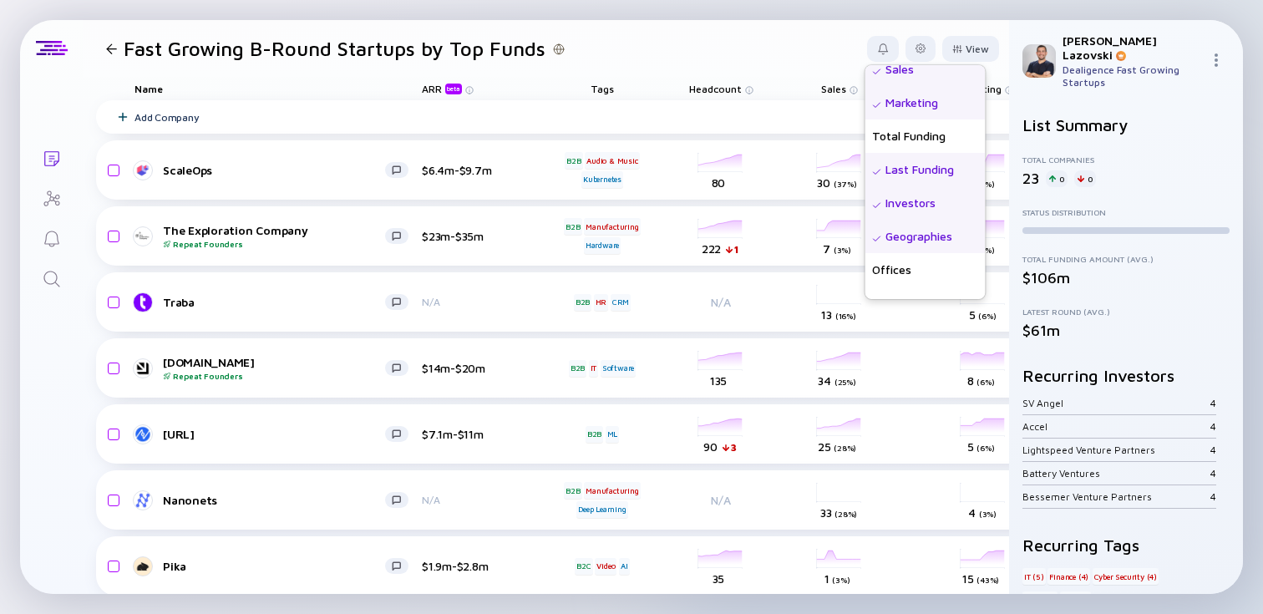
click at [935, 170] on div "Last Funding" at bounding box center [925, 169] width 120 height 33
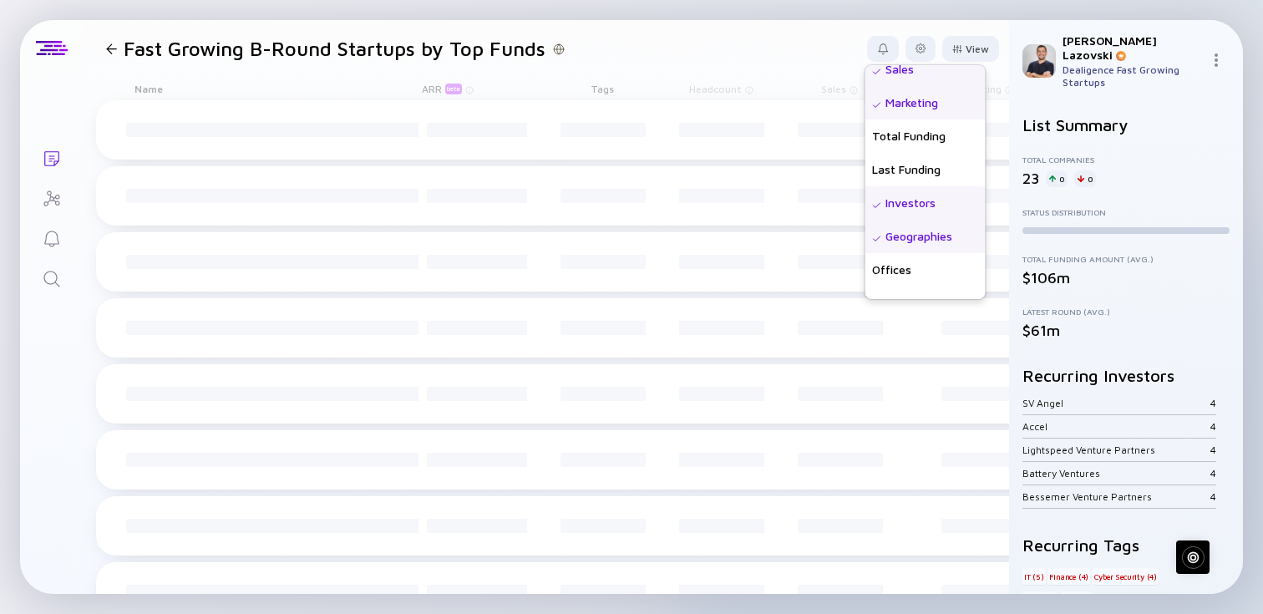
click at [765, 56] on header "Fast Growing B-Round Startups by Top Funds View Name Status Score Tags ARR beta…" at bounding box center [546, 48] width 926 height 57
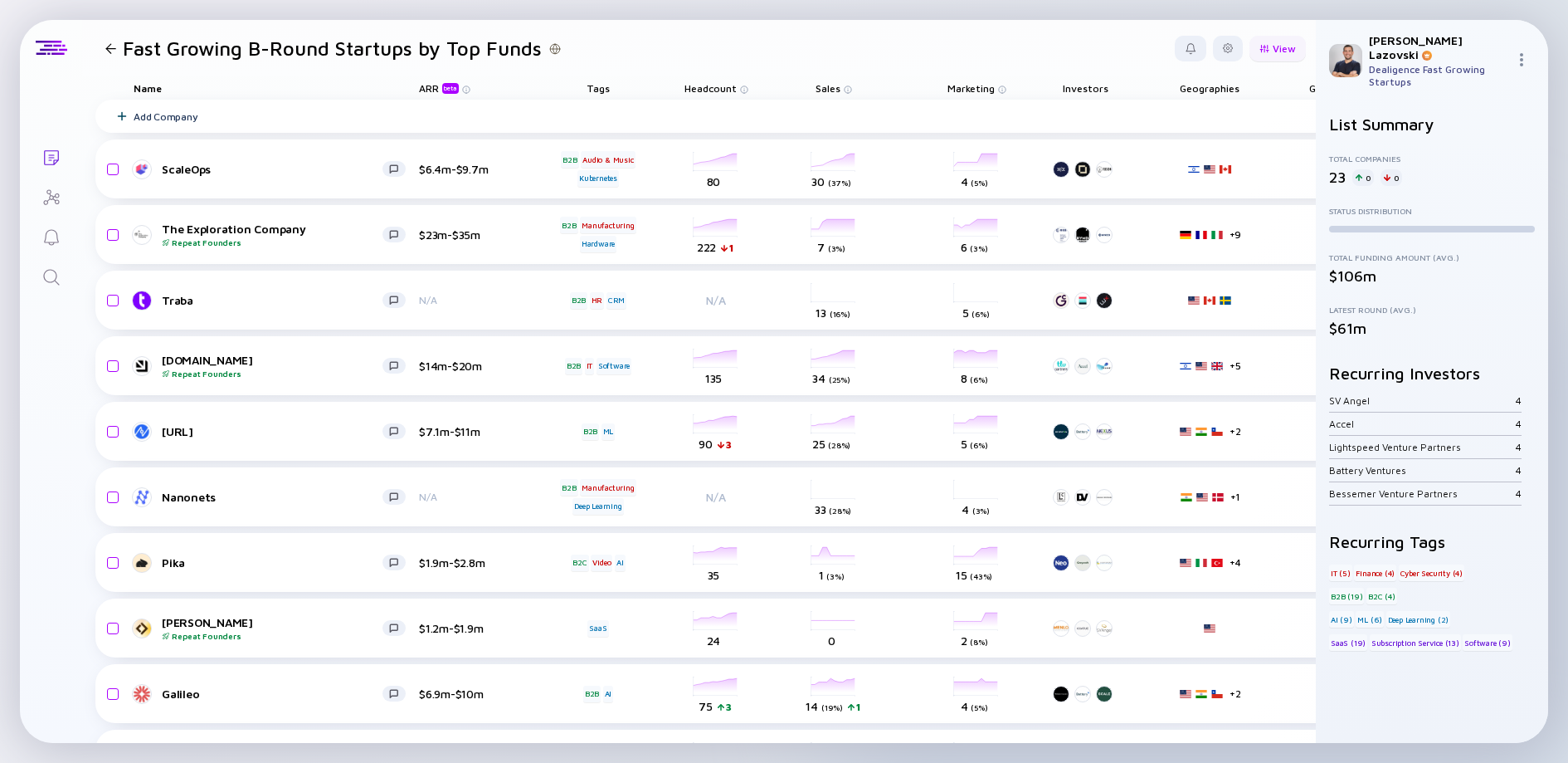
click at [1253, 42] on div "View" at bounding box center [1277, 49] width 57 height 26
click at [1211, 248] on div "Growth % (6m)" at bounding box center [1232, 246] width 119 height 33
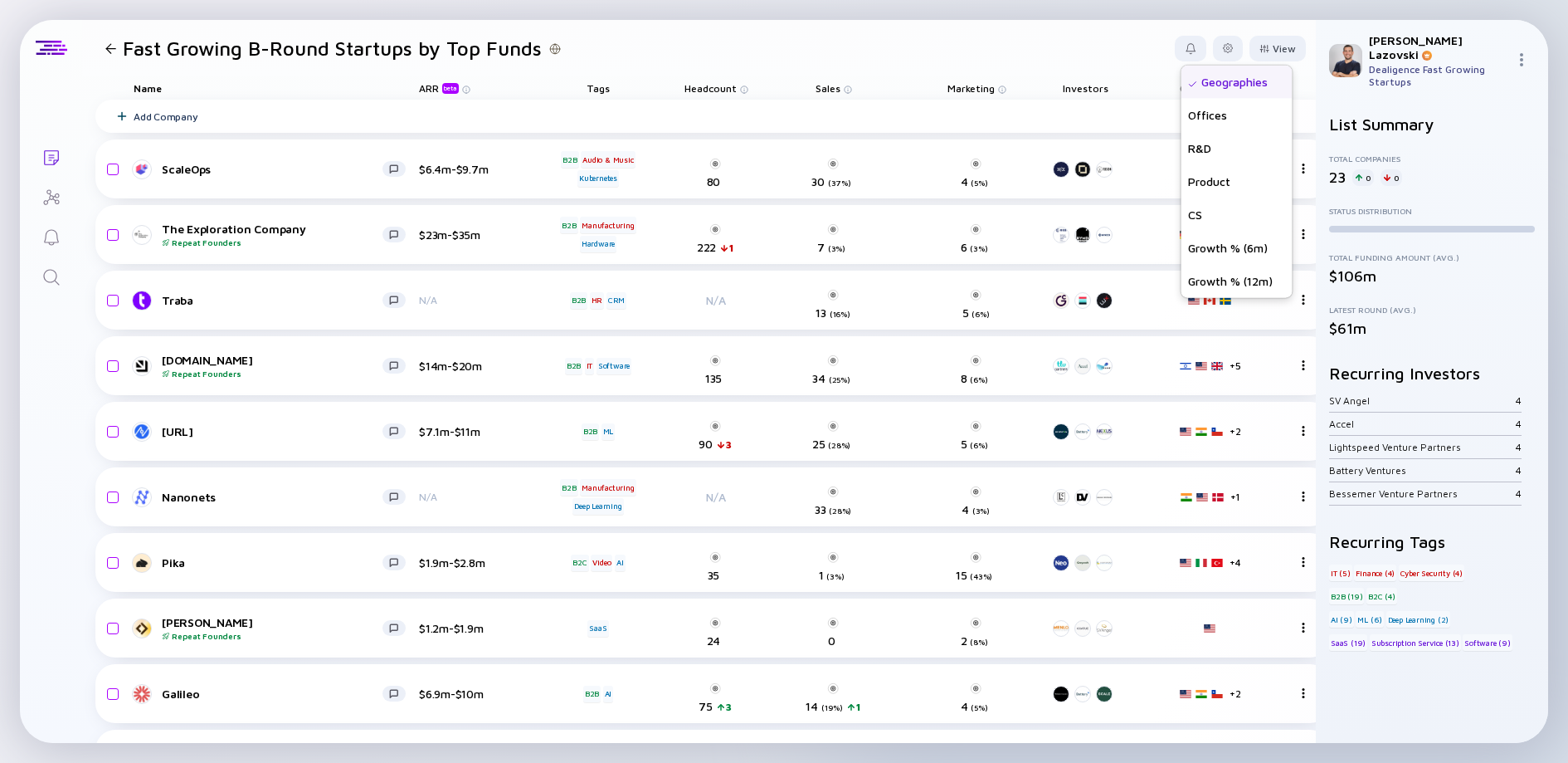
click at [1015, 53] on header "Fast Growing B-Round Startups by Top Funds View Name Status Score Tags ARR beta…" at bounding box center [699, 48] width 1233 height 57
